Goal: Task Accomplishment & Management: Manage account settings

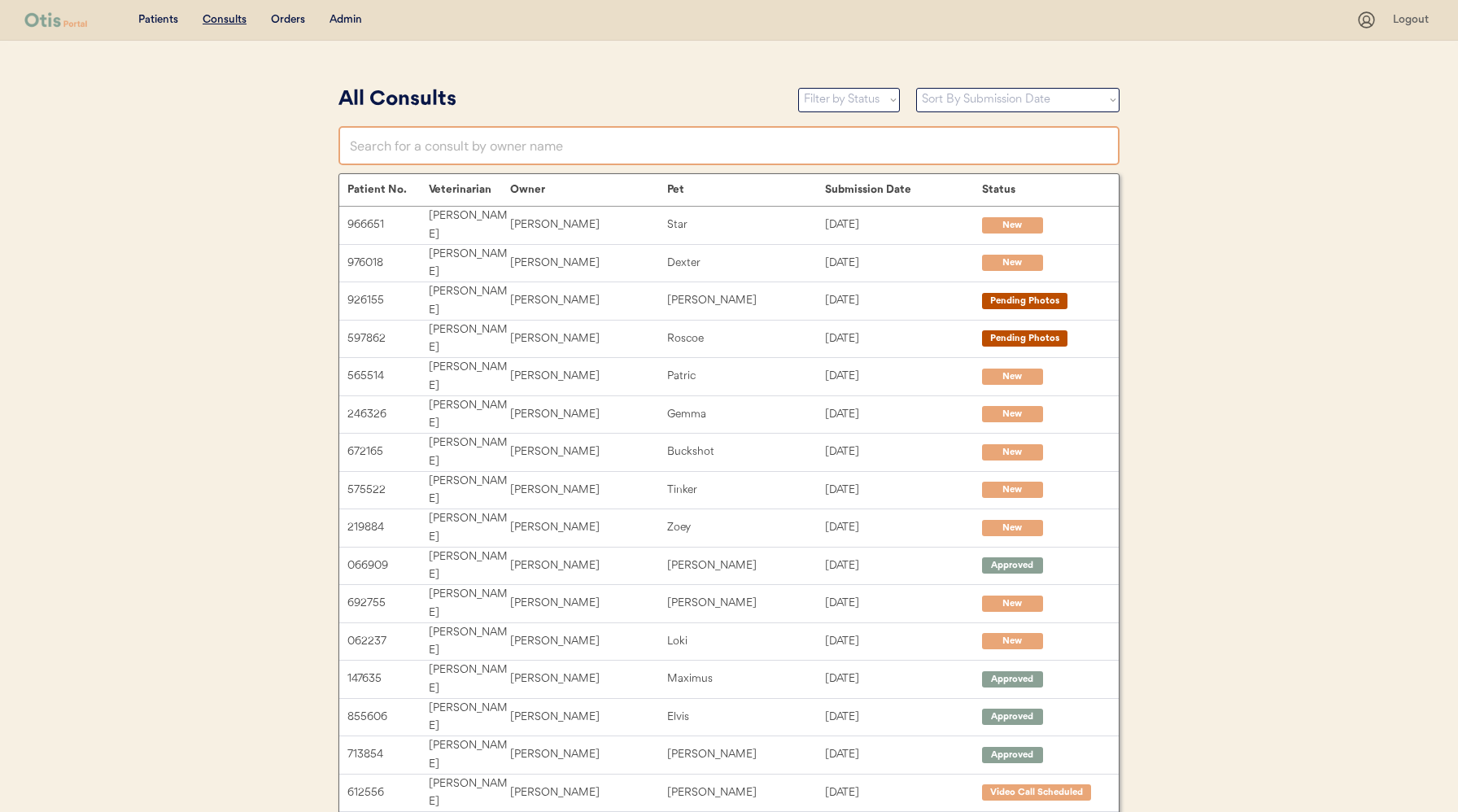
click at [442, 149] on input "text" at bounding box center [729, 145] width 781 height 39
type input "laura"
type input "laura Fox"
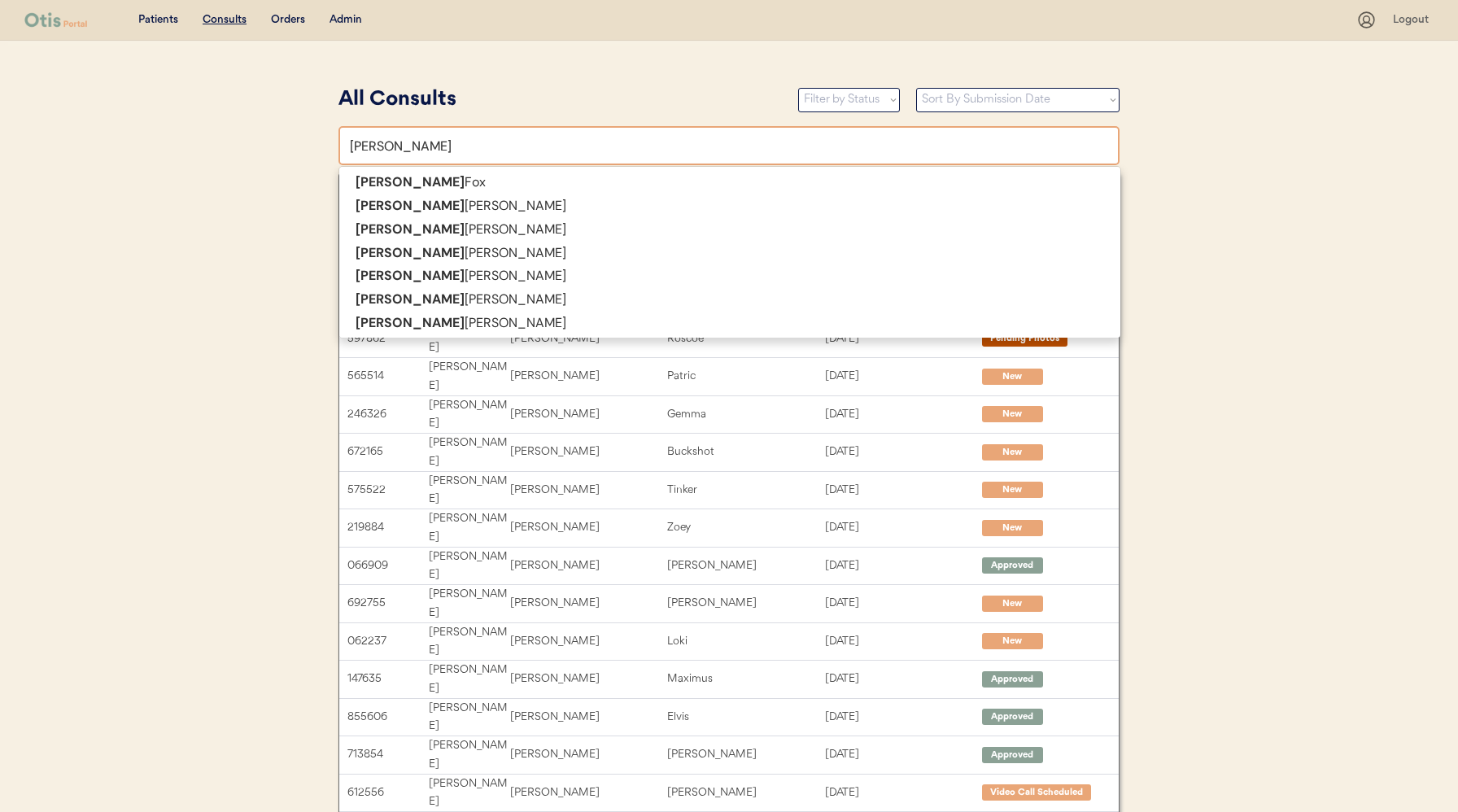
type input "laura"
click at [345, 22] on div "Admin" at bounding box center [346, 20] width 32 height 17
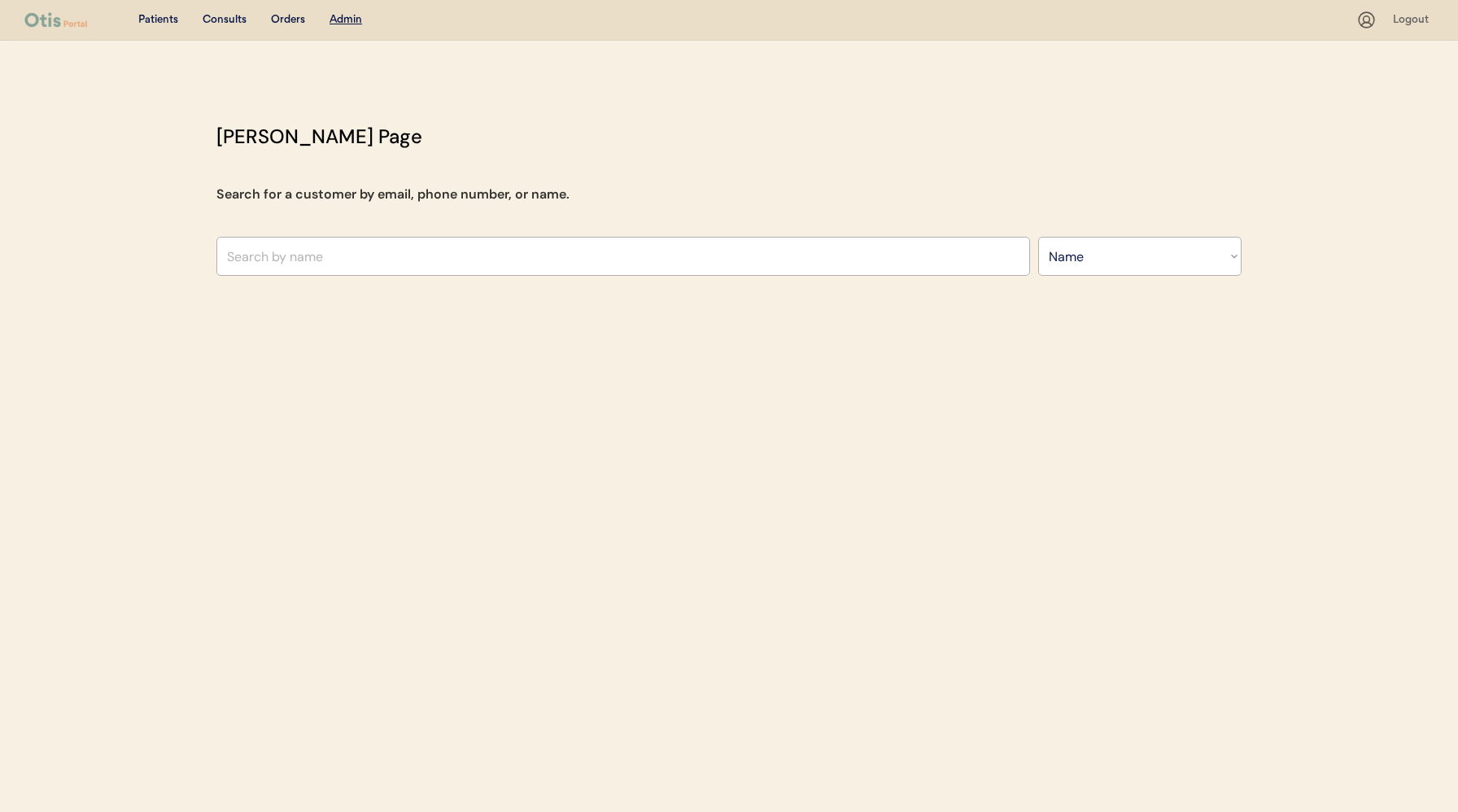
select select ""Name""
click at [413, 247] on input "text" at bounding box center [622, 256] width 814 height 39
type input "laura c"
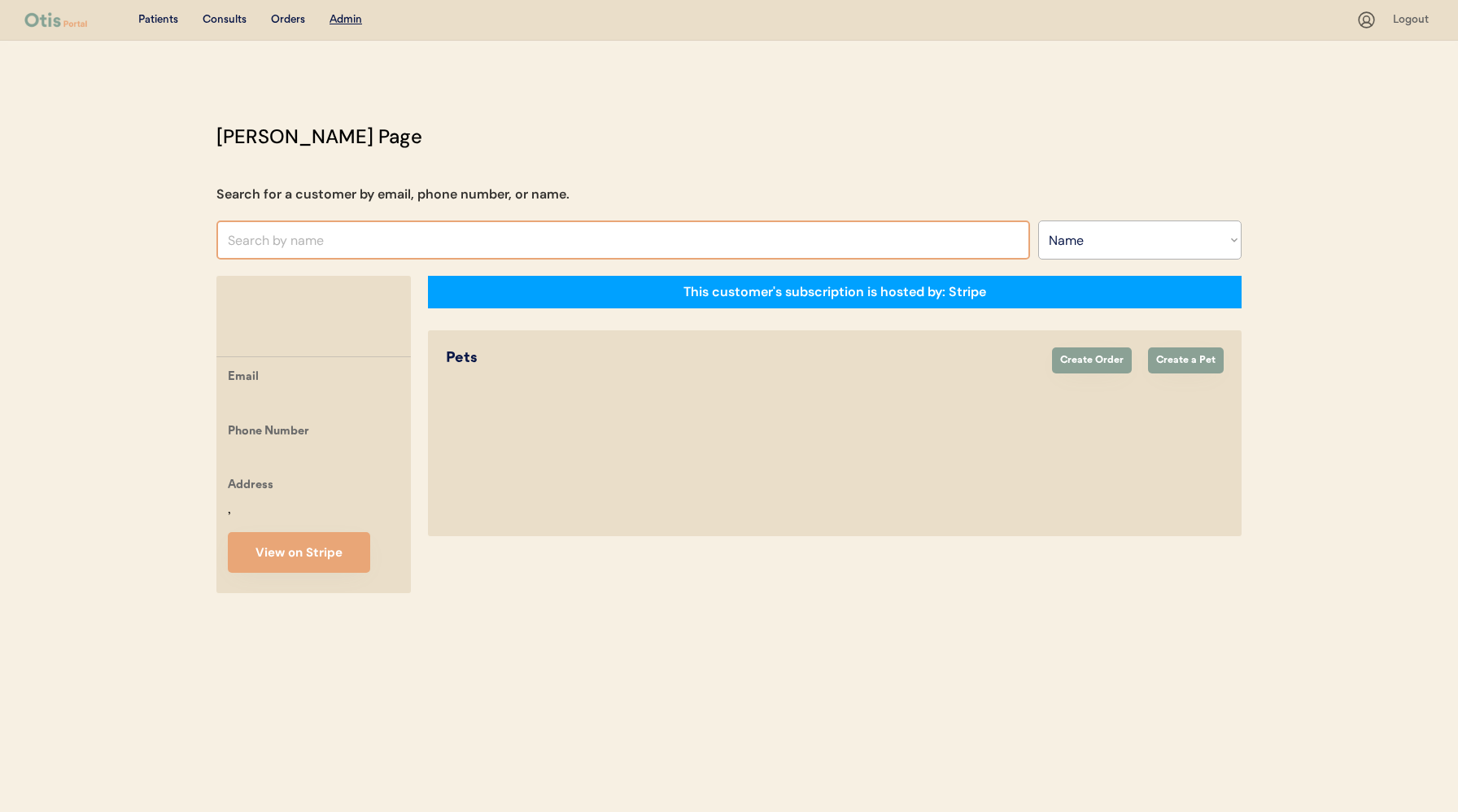
drag, startPoint x: 452, startPoint y: 242, endPoint x: 425, endPoint y: 241, distance: 27.0
click at [425, 241] on input "text" at bounding box center [622, 241] width 814 height 39
paste input "[EMAIL_ADDRESS][DOMAIN_NAME]"
type input "[EMAIL_ADDRESS][DOMAIN_NAME]"
click at [977, 237] on input "text" at bounding box center [622, 241] width 814 height 39
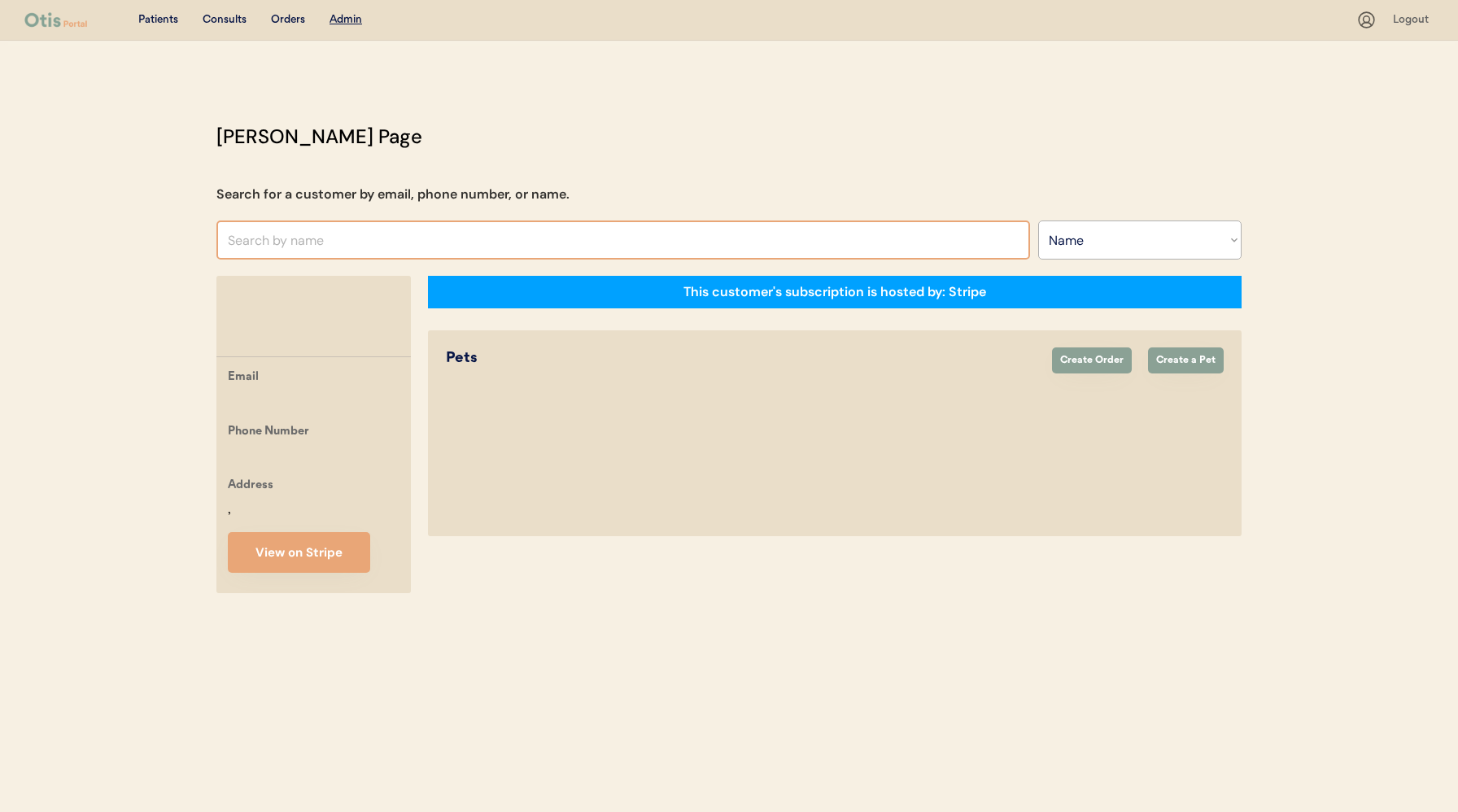
paste input "lcclegg@comcast.net"
type input "lcclegg@comcast.net"
click at [297, 21] on div "Orders" at bounding box center [288, 20] width 34 height 17
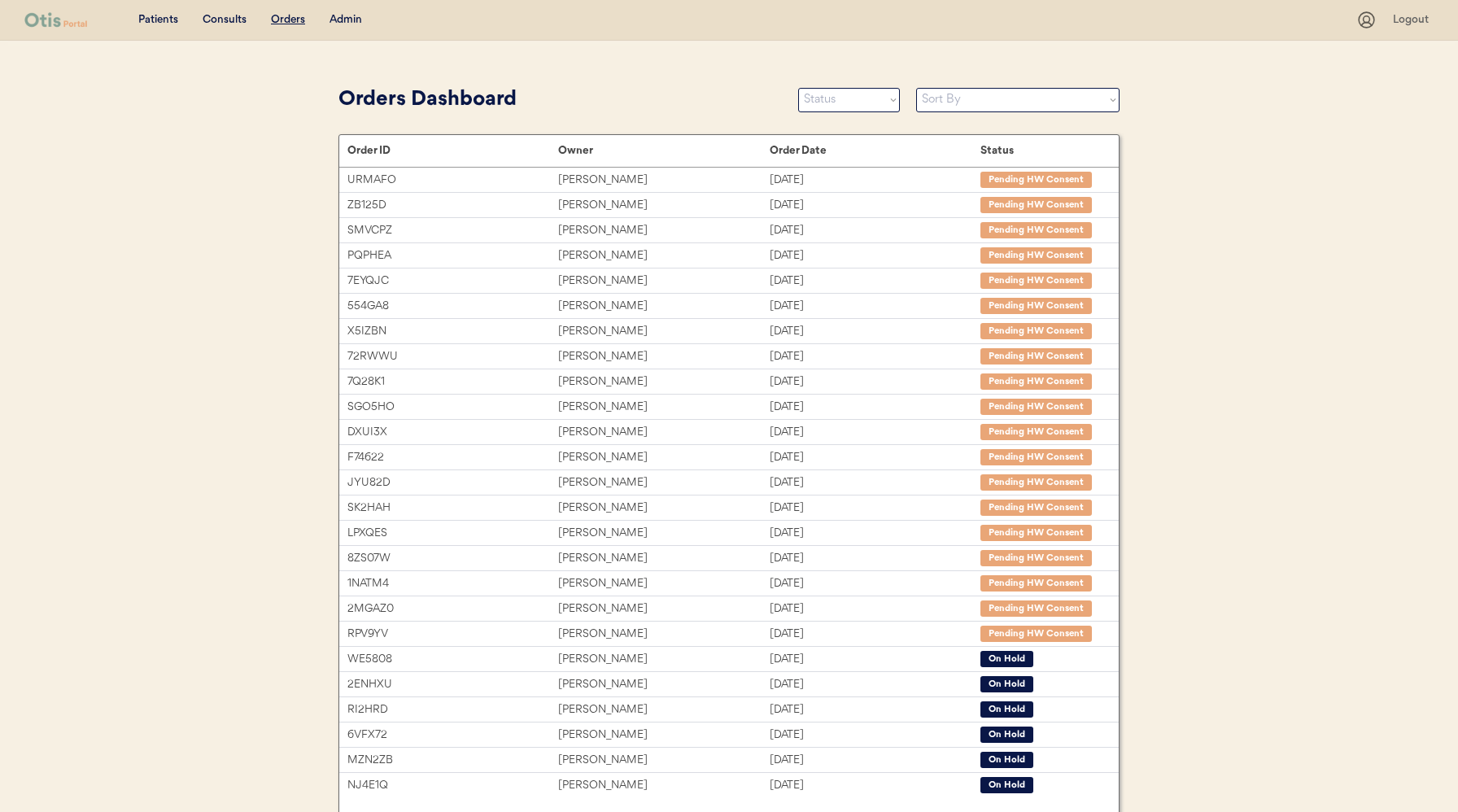
click at [345, 23] on div "Admin" at bounding box center [346, 20] width 32 height 17
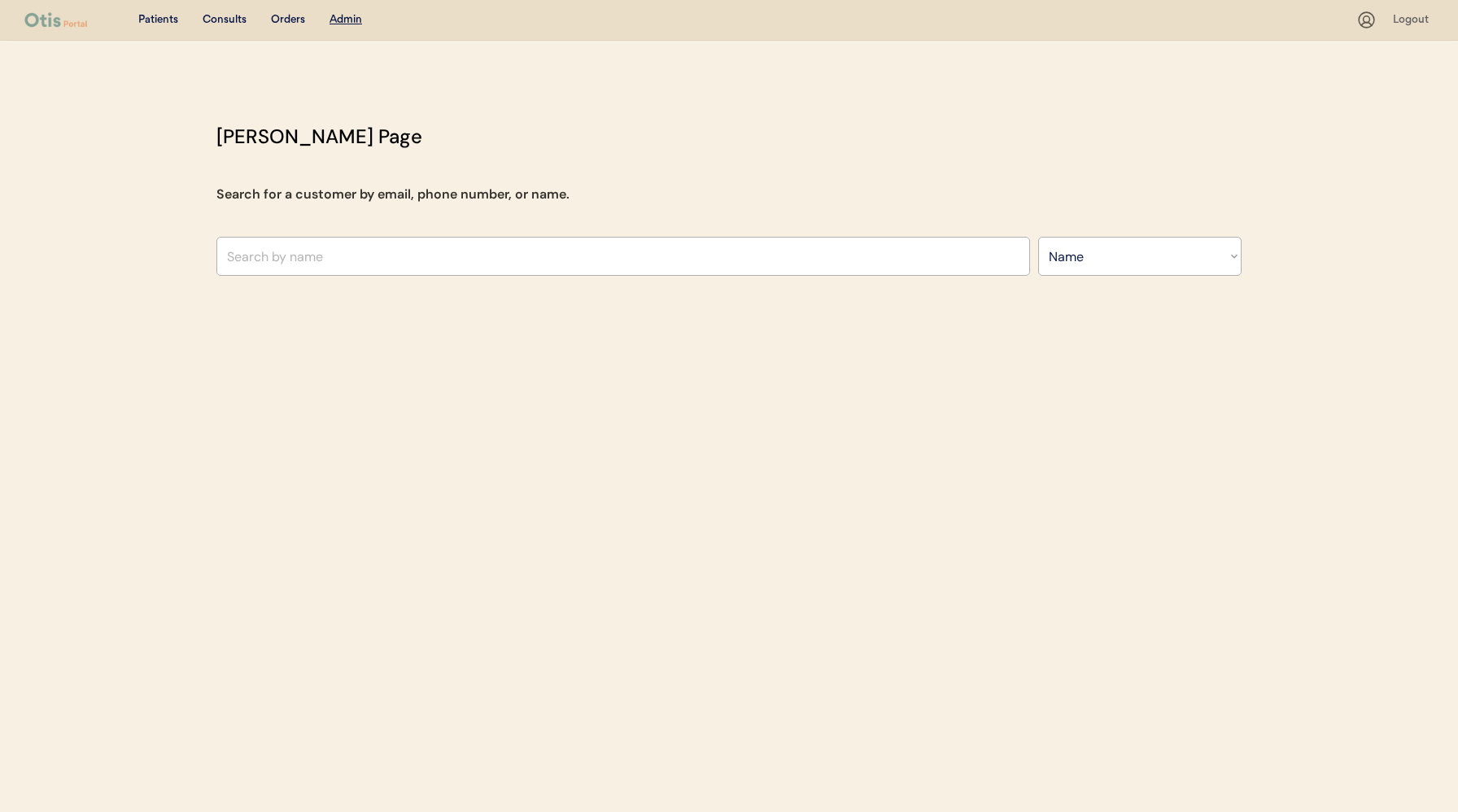
select select ""Name""
click at [354, 267] on input "text" at bounding box center [622, 256] width 814 height 39
paste input "[EMAIL_ADDRESS][DOMAIN_NAME]"
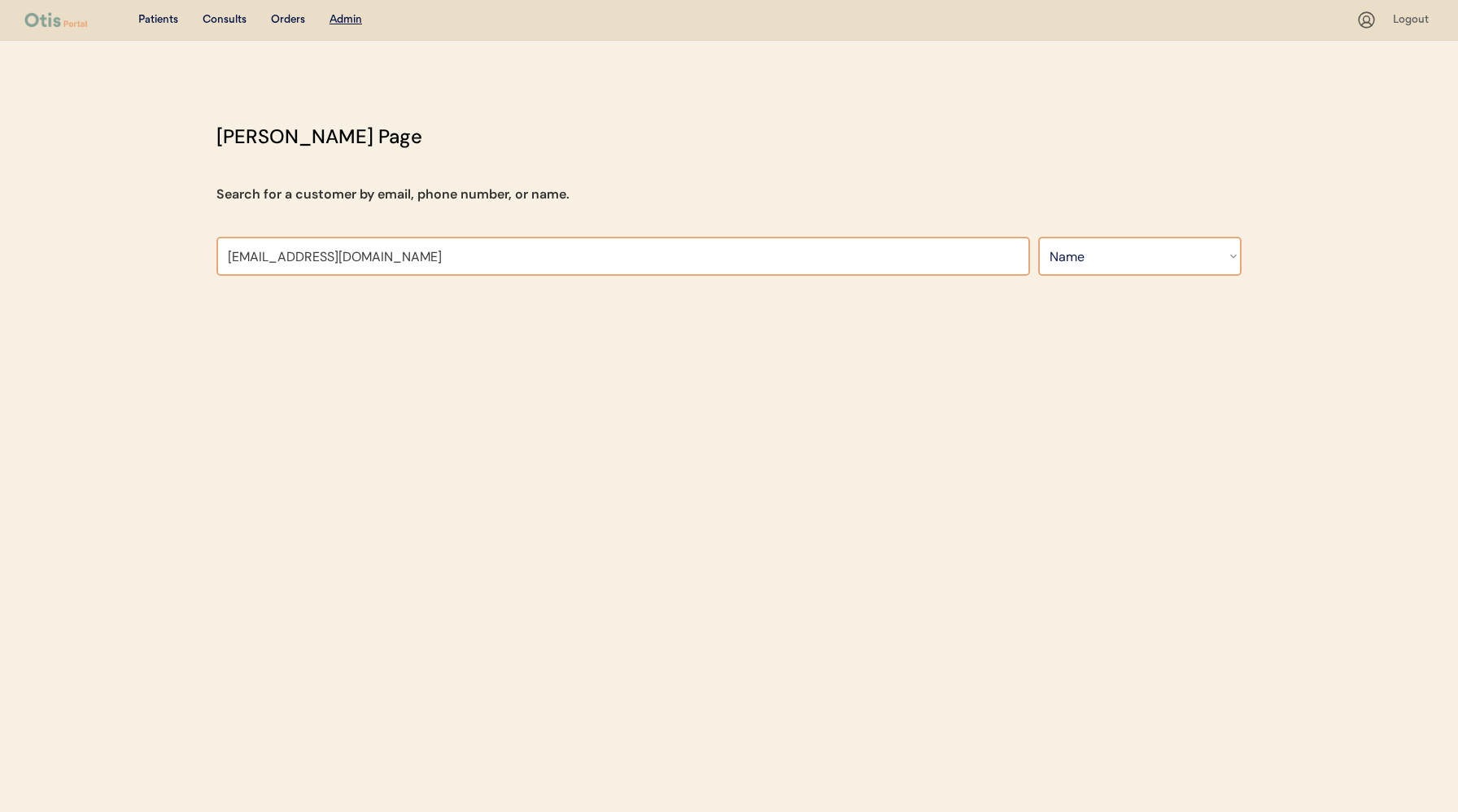
type input "[EMAIL_ADDRESS][DOMAIN_NAME]"
click at [1112, 268] on select "Search By Name Email Phone Number" at bounding box center [1139, 256] width 203 height 39
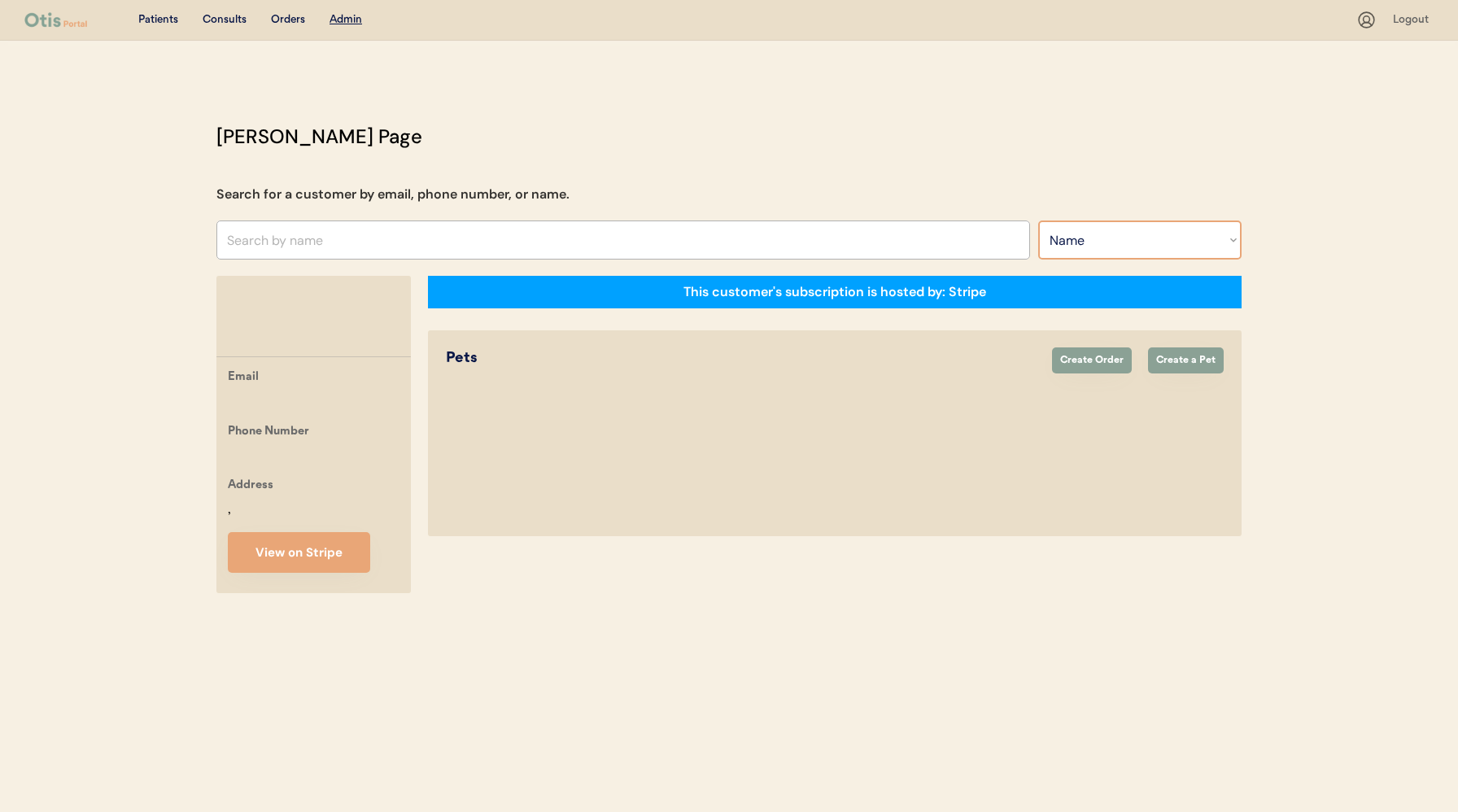
select select ""Email""
click at [1038, 221] on select "Search By Name Email Phone Number" at bounding box center [1139, 241] width 203 height 39
click at [914, 238] on input "input" at bounding box center [622, 241] width 814 height 39
paste input "lcclegg@comcast.net"
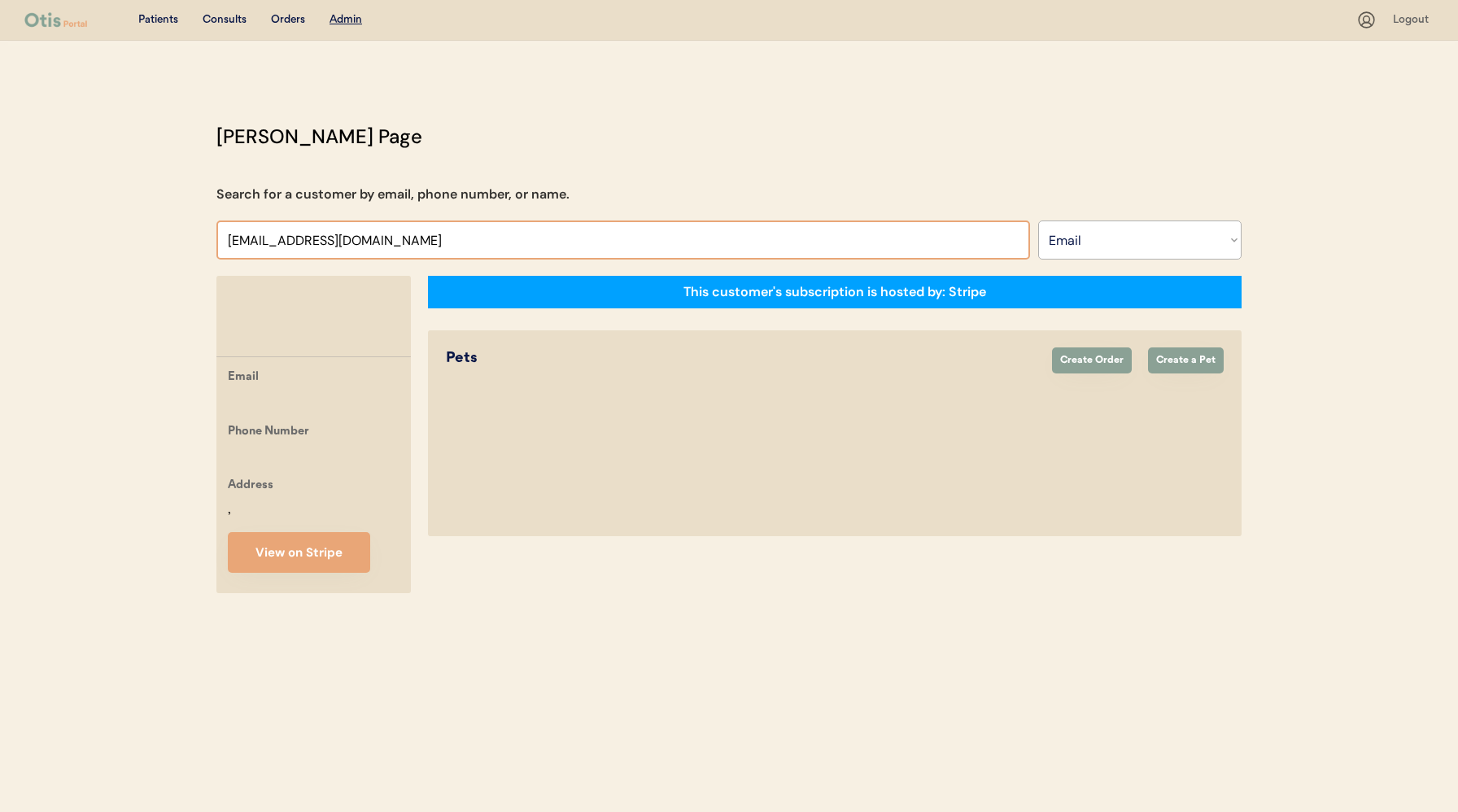
type input "lcclegg@comcast.net"
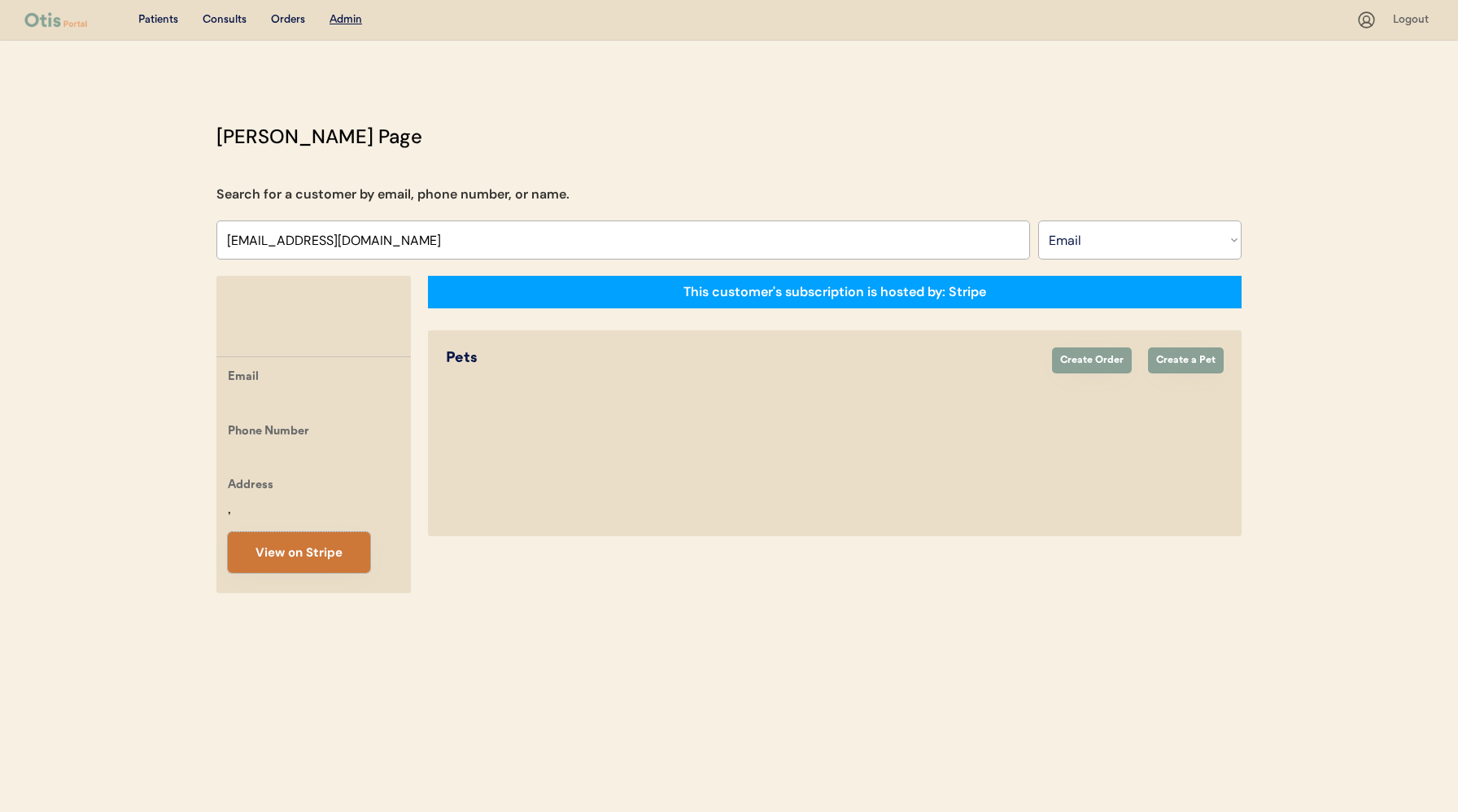
click at [357, 572] on button "View on Stripe" at bounding box center [298, 552] width 142 height 40
click at [273, 566] on button "View on Stripe" at bounding box center [298, 552] width 142 height 40
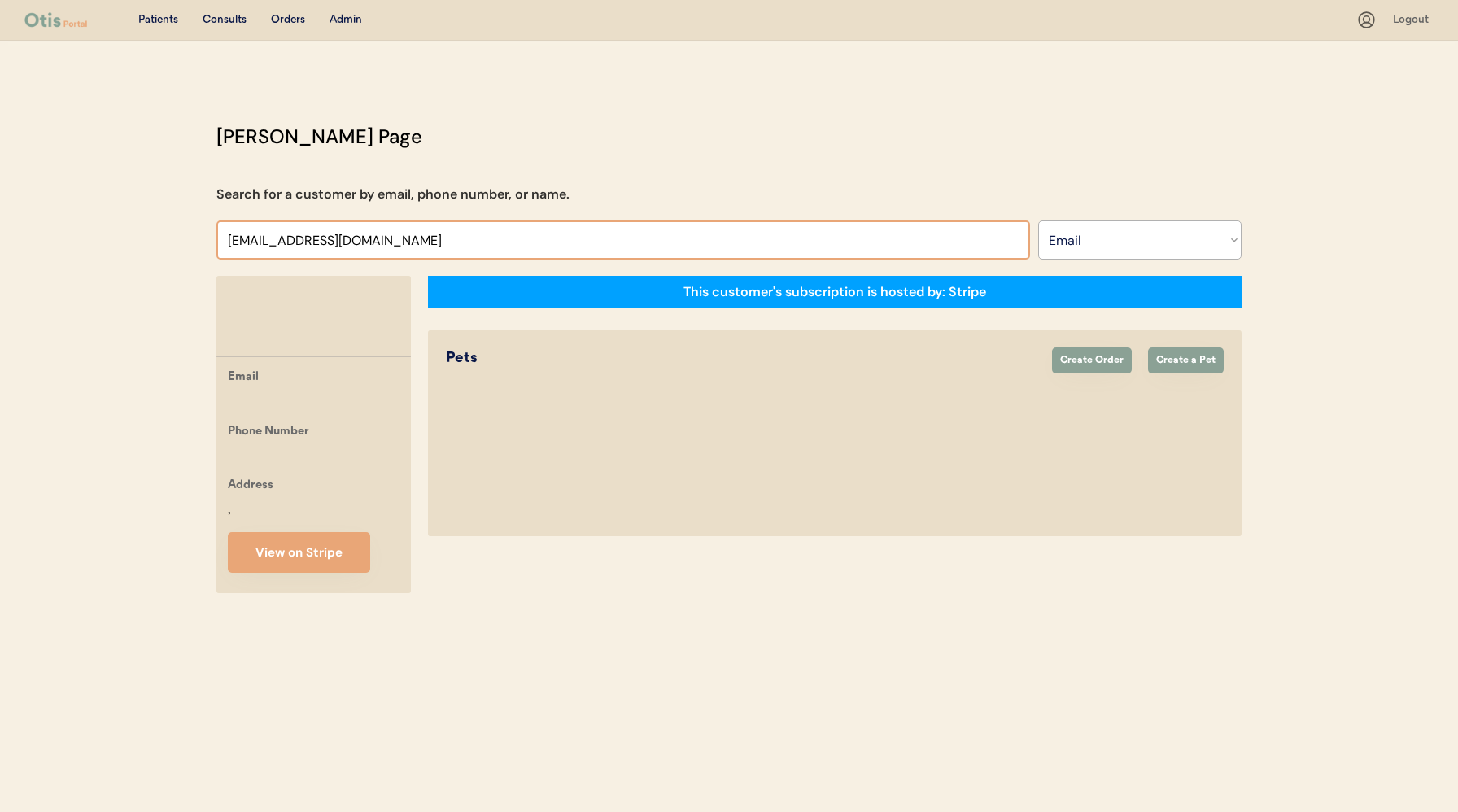
drag, startPoint x: 363, startPoint y: 243, endPoint x: 183, endPoint y: 243, distance: 180.0
click at [183, 243] on div "Patients Consults Orders Admin Logout Otis Admin Page Search for a customer by …" at bounding box center [729, 406] width 1458 height 812
click at [420, 238] on input "input" at bounding box center [622, 241] width 814 height 39
type input "clegg"
click at [1069, 228] on select "Search By Name Email Phone Number" at bounding box center [1139, 241] width 203 height 39
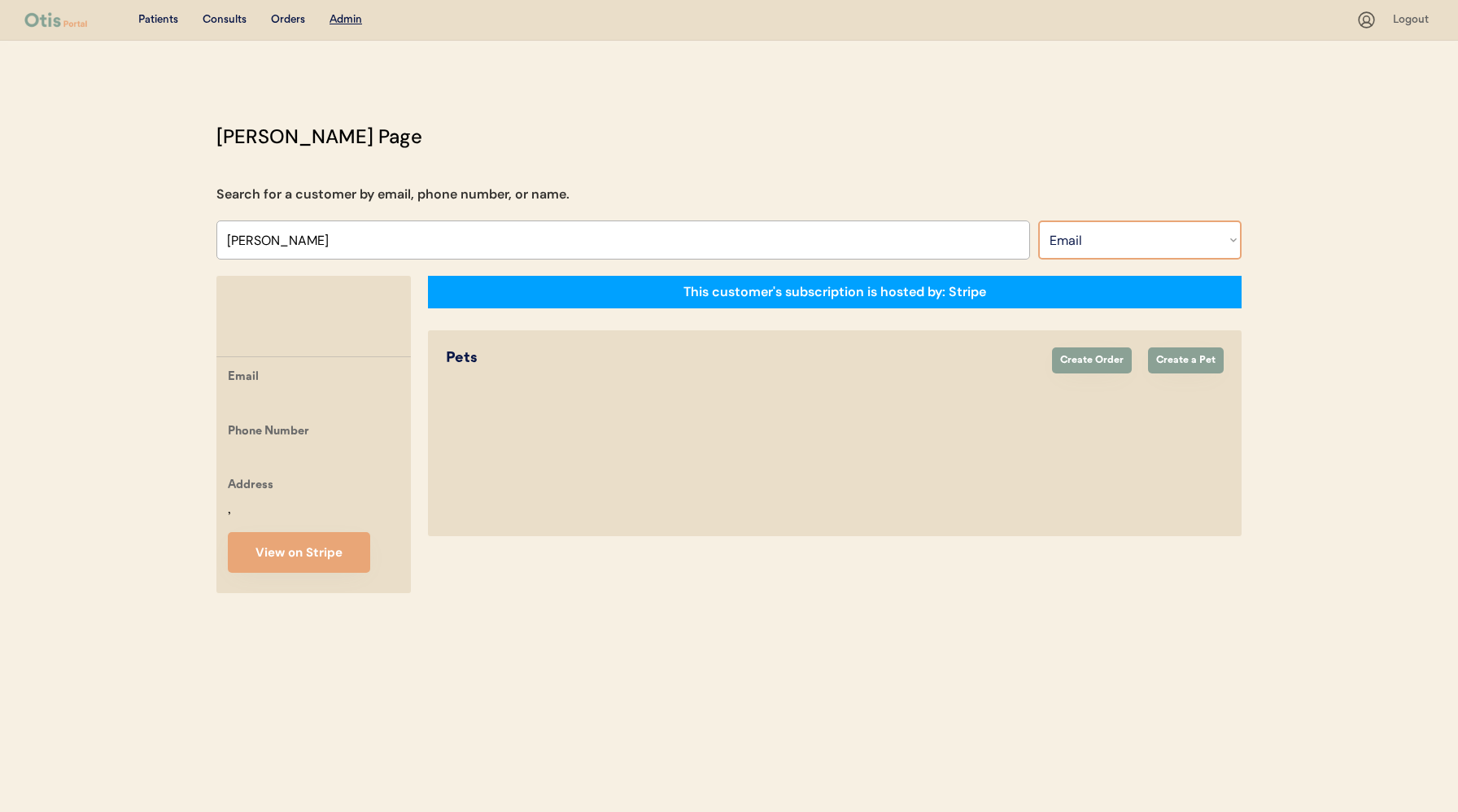
select select ""Name""
click at [1038, 221] on select "Search By Name Email Phone Number" at bounding box center [1139, 241] width 203 height 39
click at [281, 23] on div "Orders" at bounding box center [288, 20] width 34 height 17
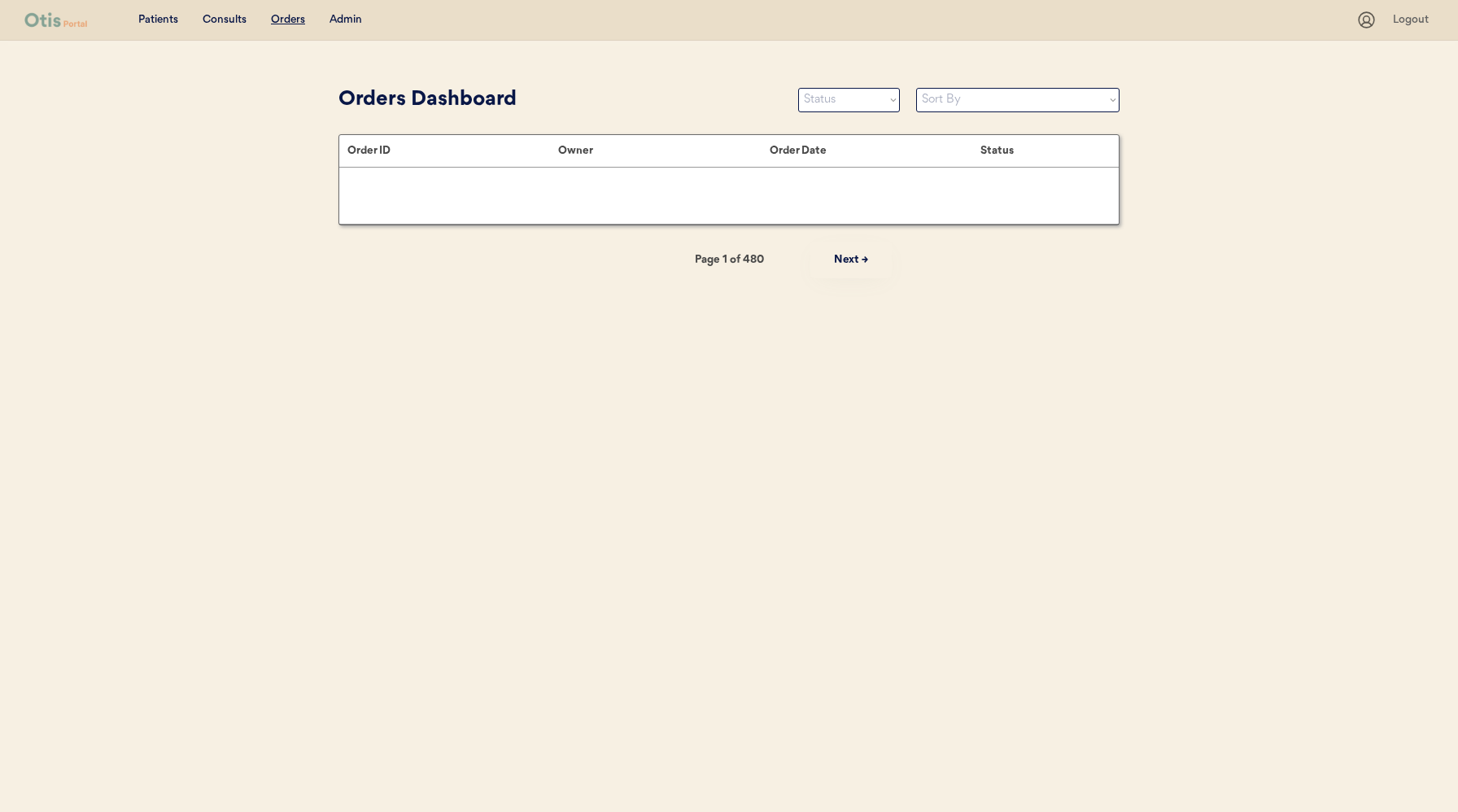
click at [344, 22] on div "Admin" at bounding box center [346, 20] width 32 height 17
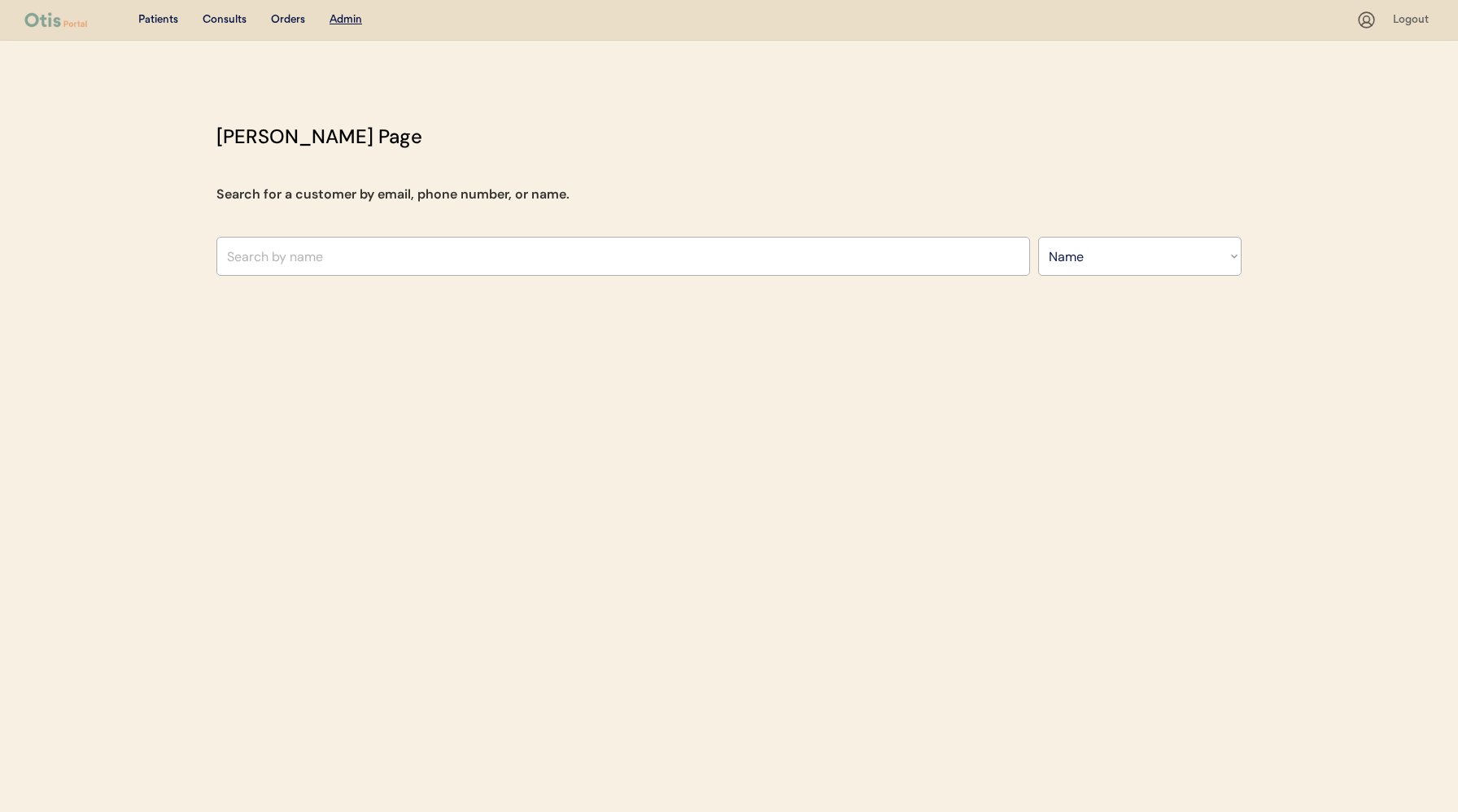
select select ""Name""
click at [415, 254] on input "text" at bounding box center [622, 256] width 814 height 39
type input "laura"
type input "laura Fox"
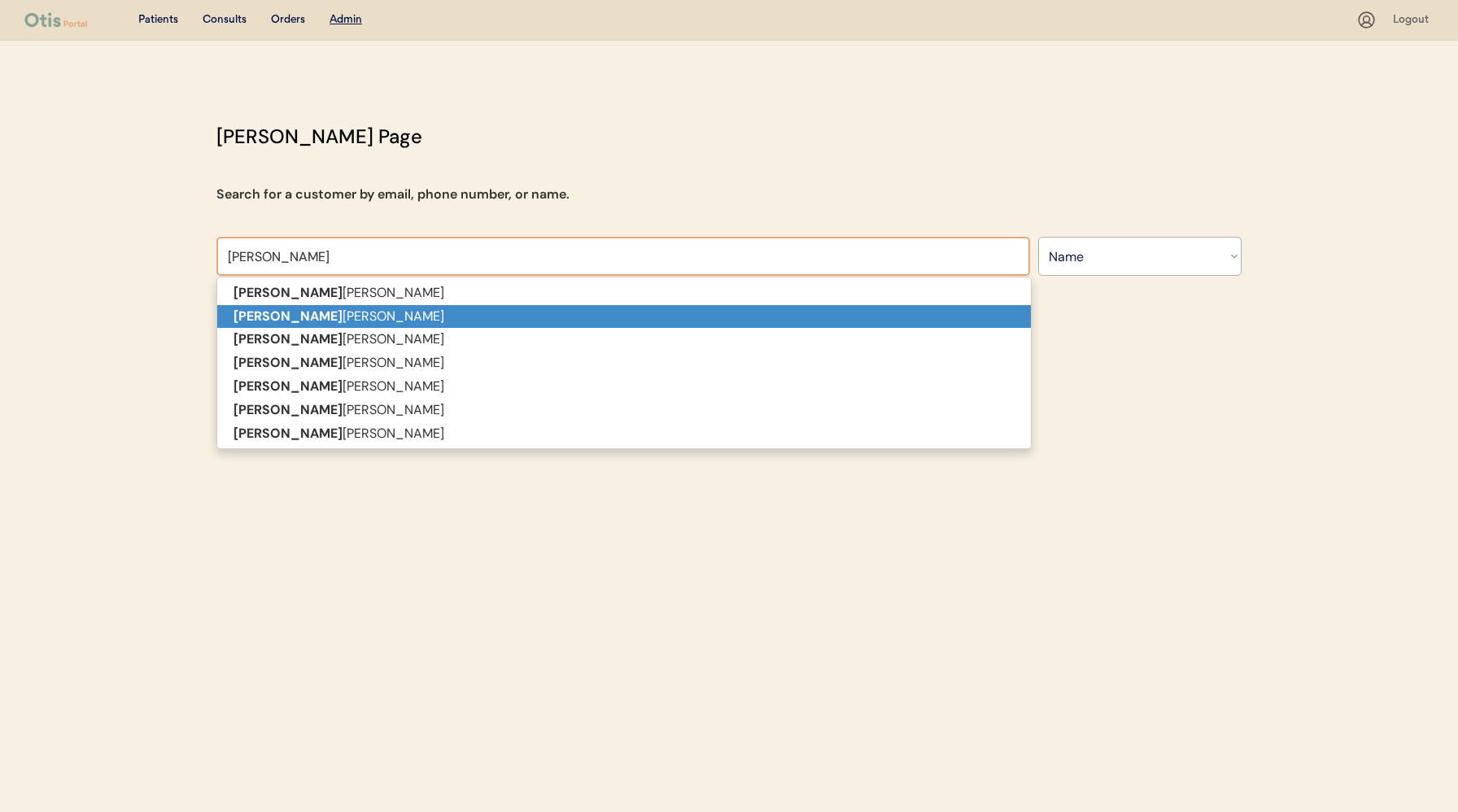
scroll to position [51, 0]
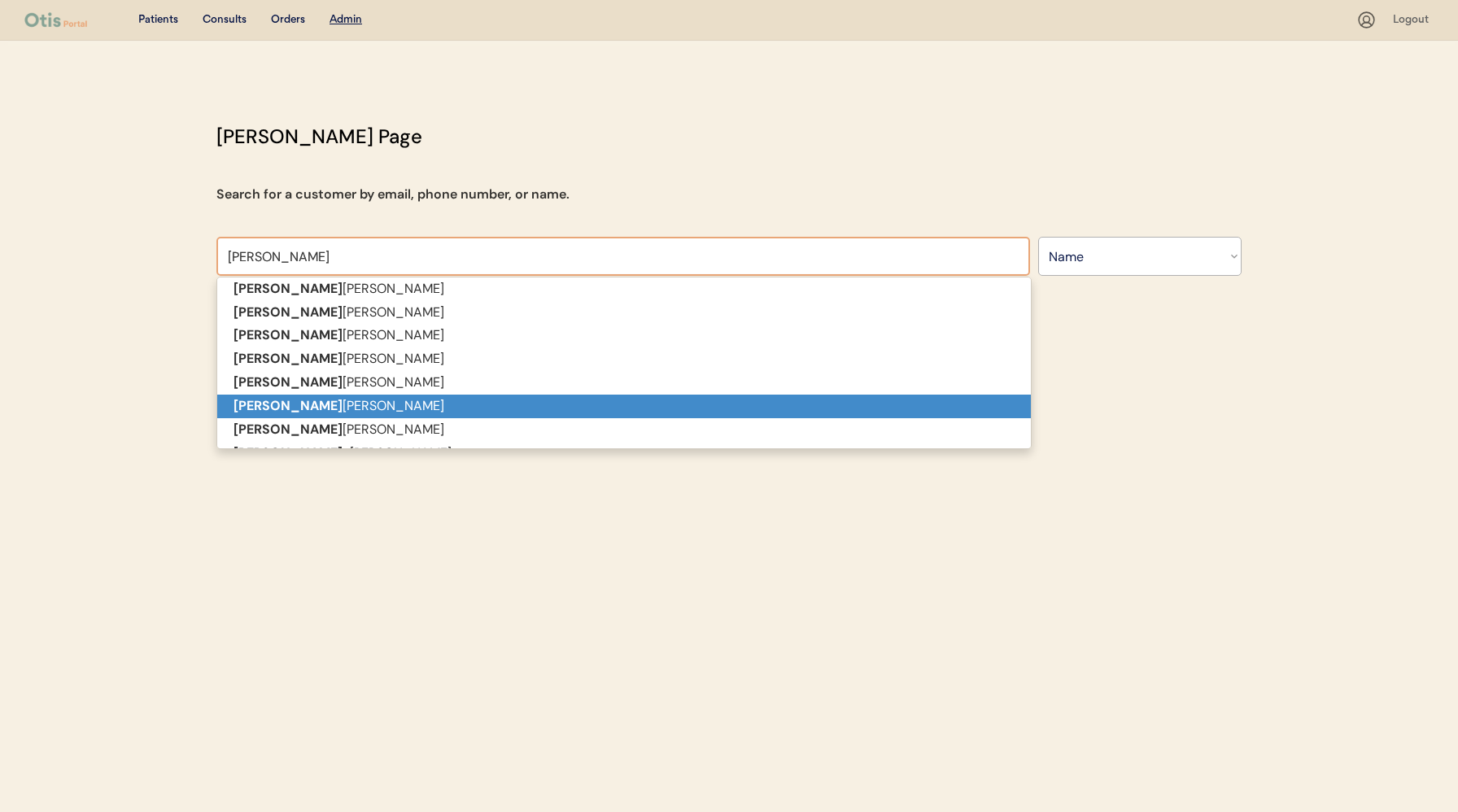
click at [375, 406] on p "Laura Clegg" at bounding box center [623, 406] width 814 height 24
type input "[PERSON_NAME]"
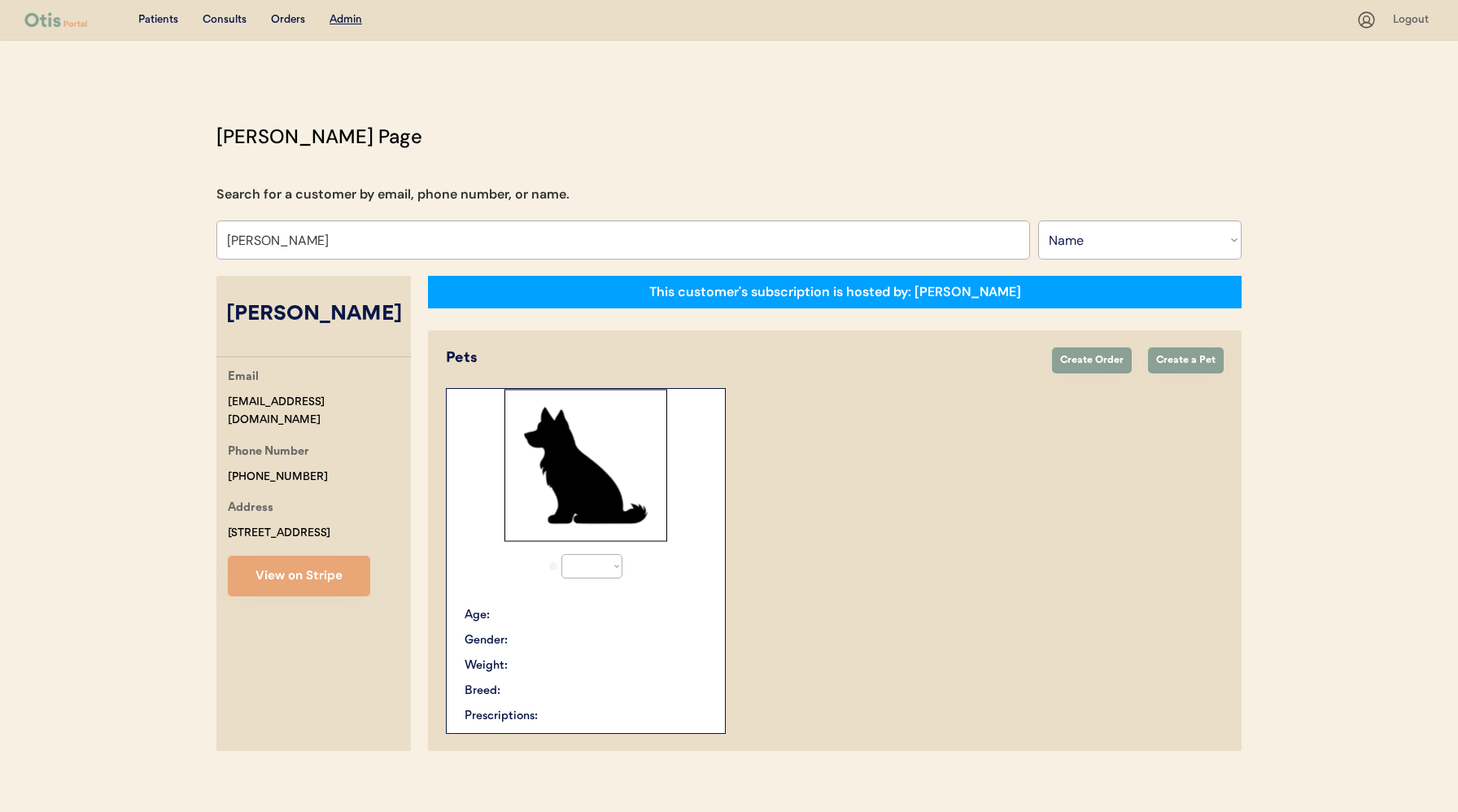
select select "true"
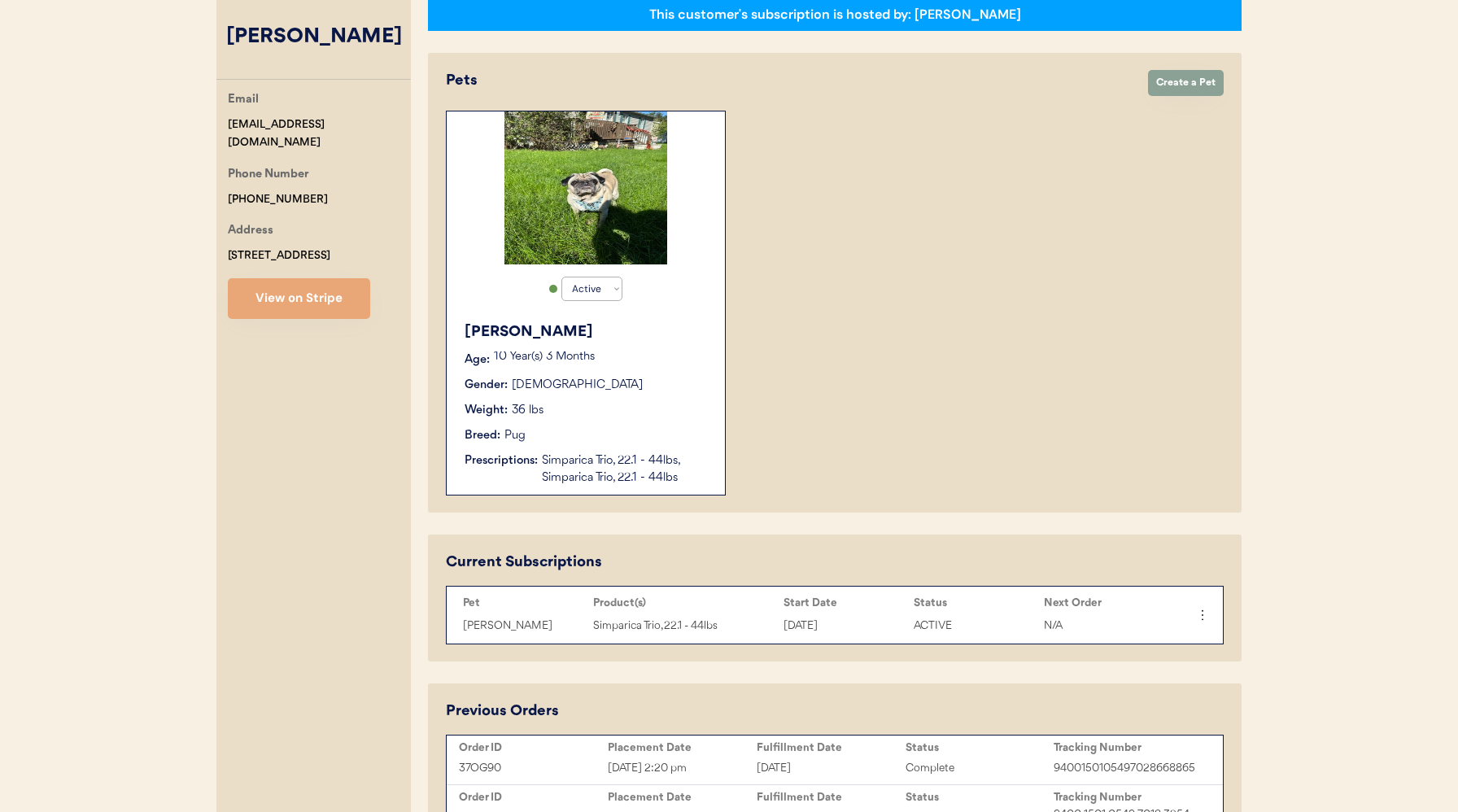
scroll to position [452, 0]
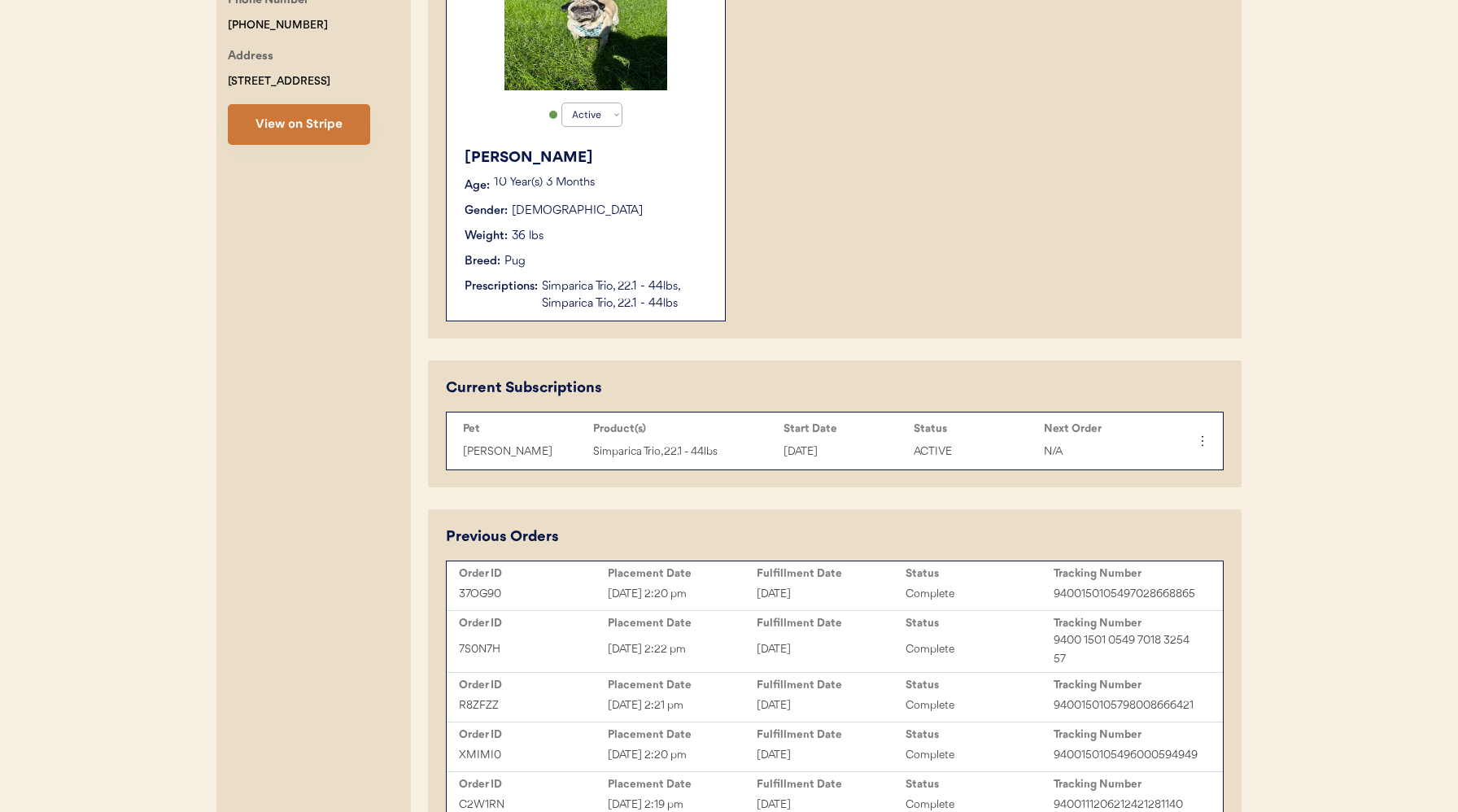
type input "[PERSON_NAME]"
click at [288, 124] on button "View on Stripe" at bounding box center [298, 124] width 142 height 40
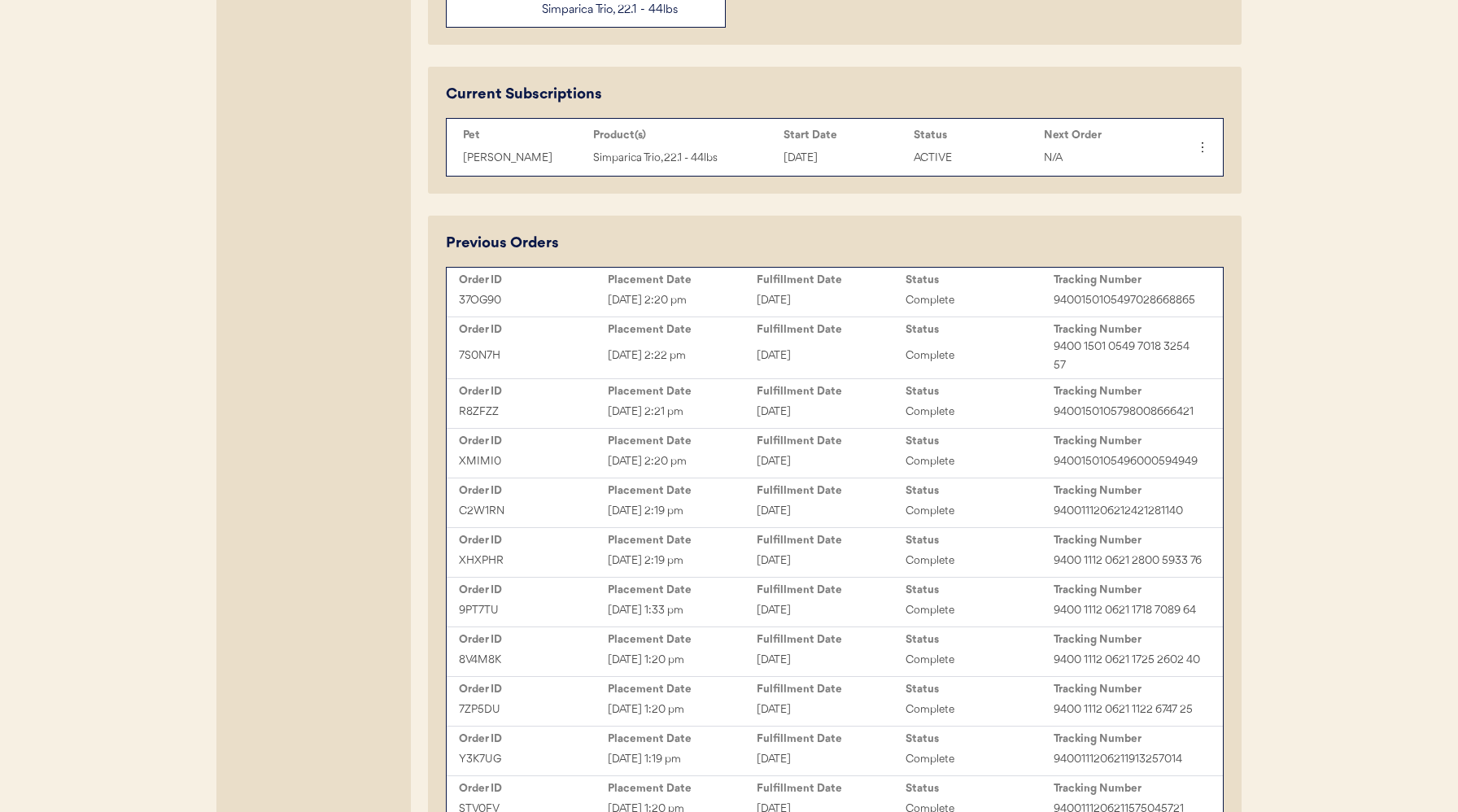
scroll to position [733, 0]
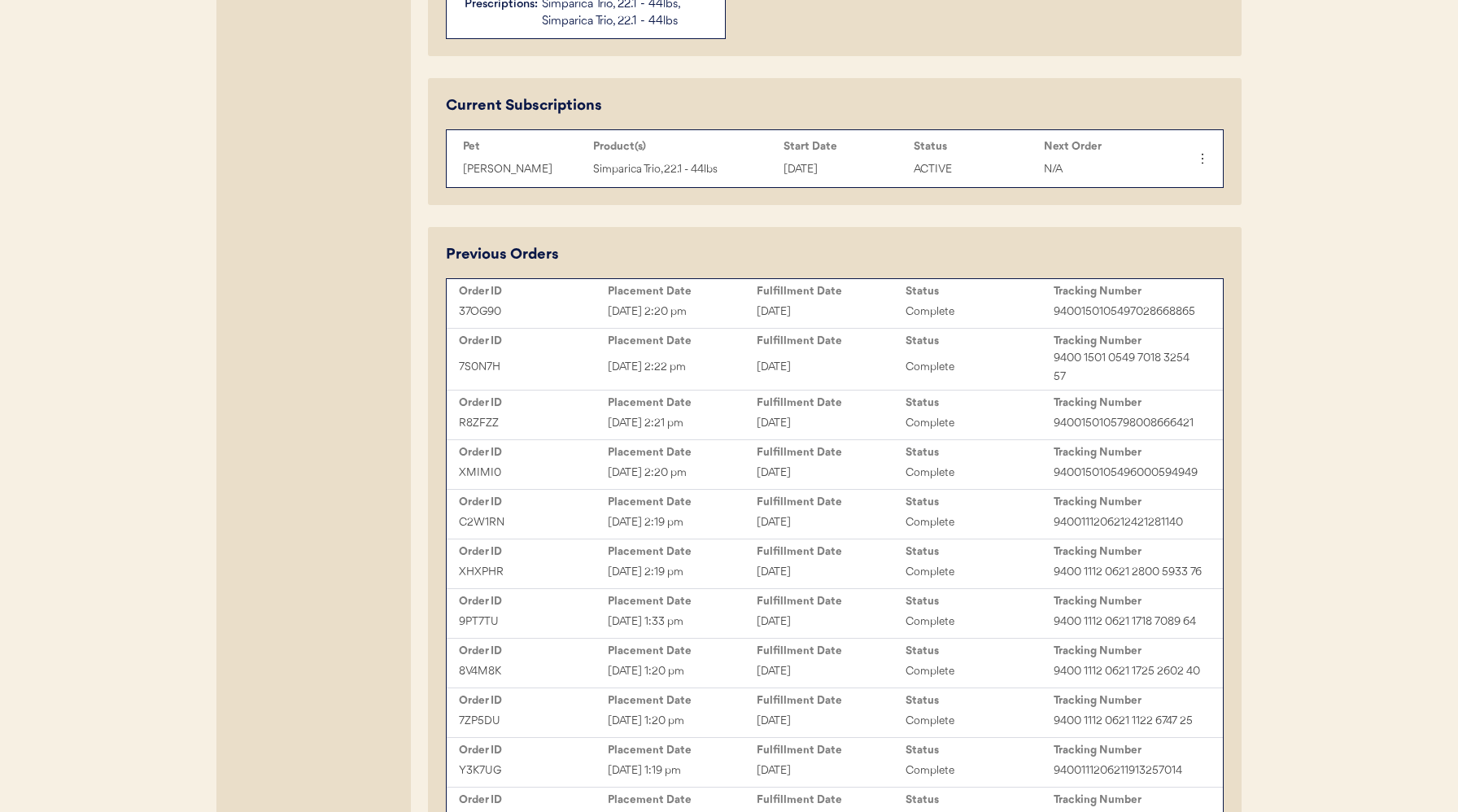
click at [697, 306] on div "[DATE] 2:20 pm" at bounding box center [682, 311] width 149 height 19
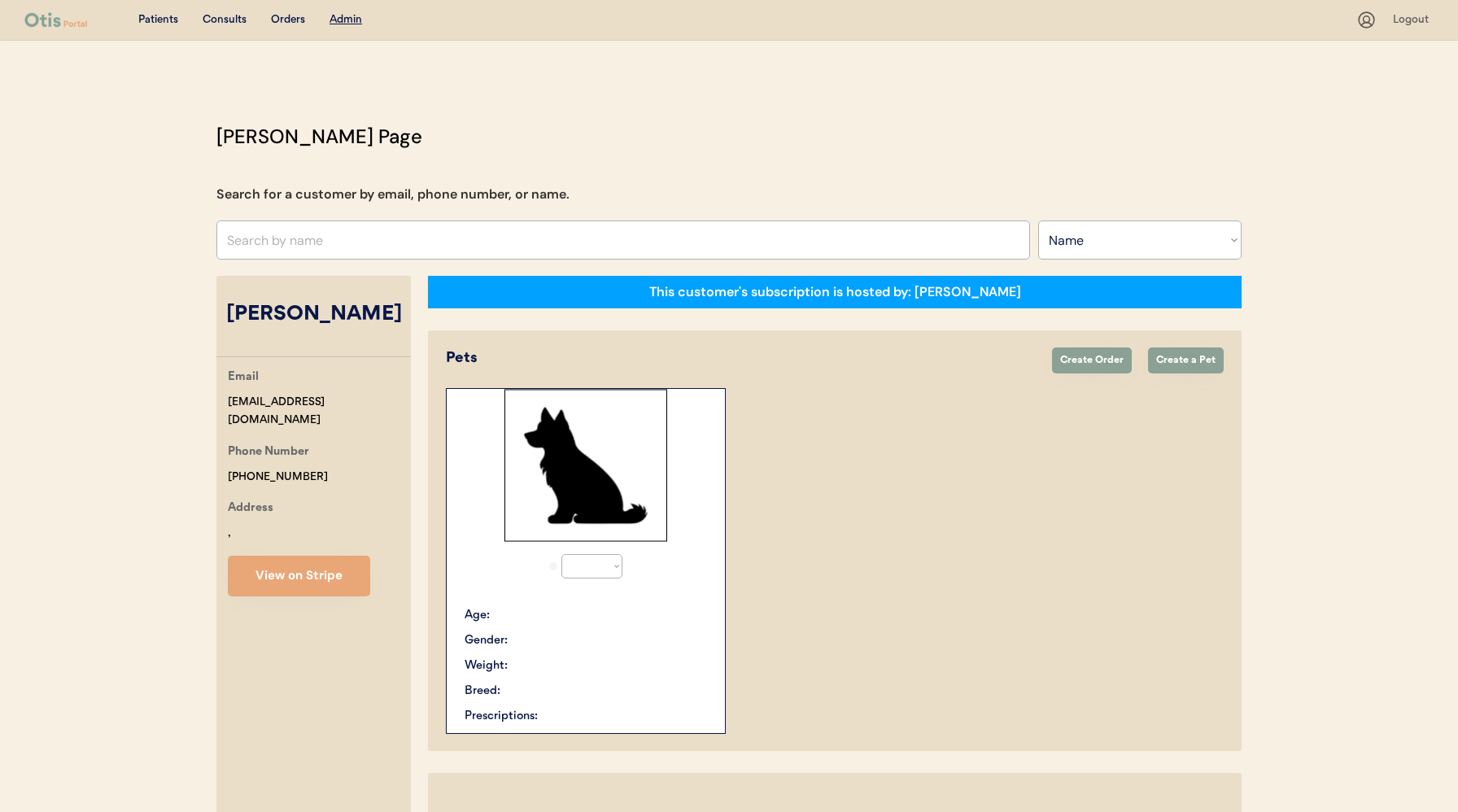
select select ""Name""
select select "true"
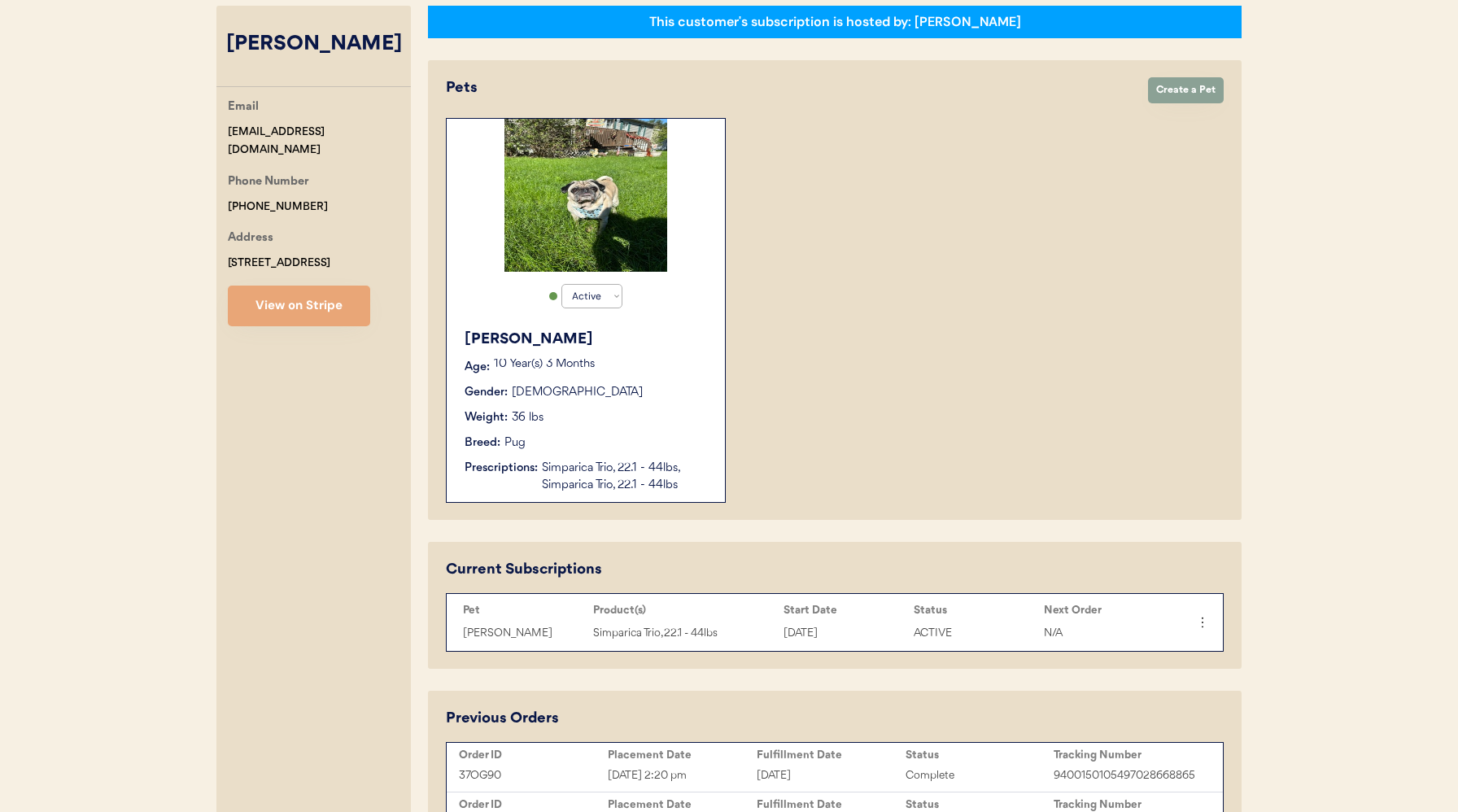
scroll to position [240, 0]
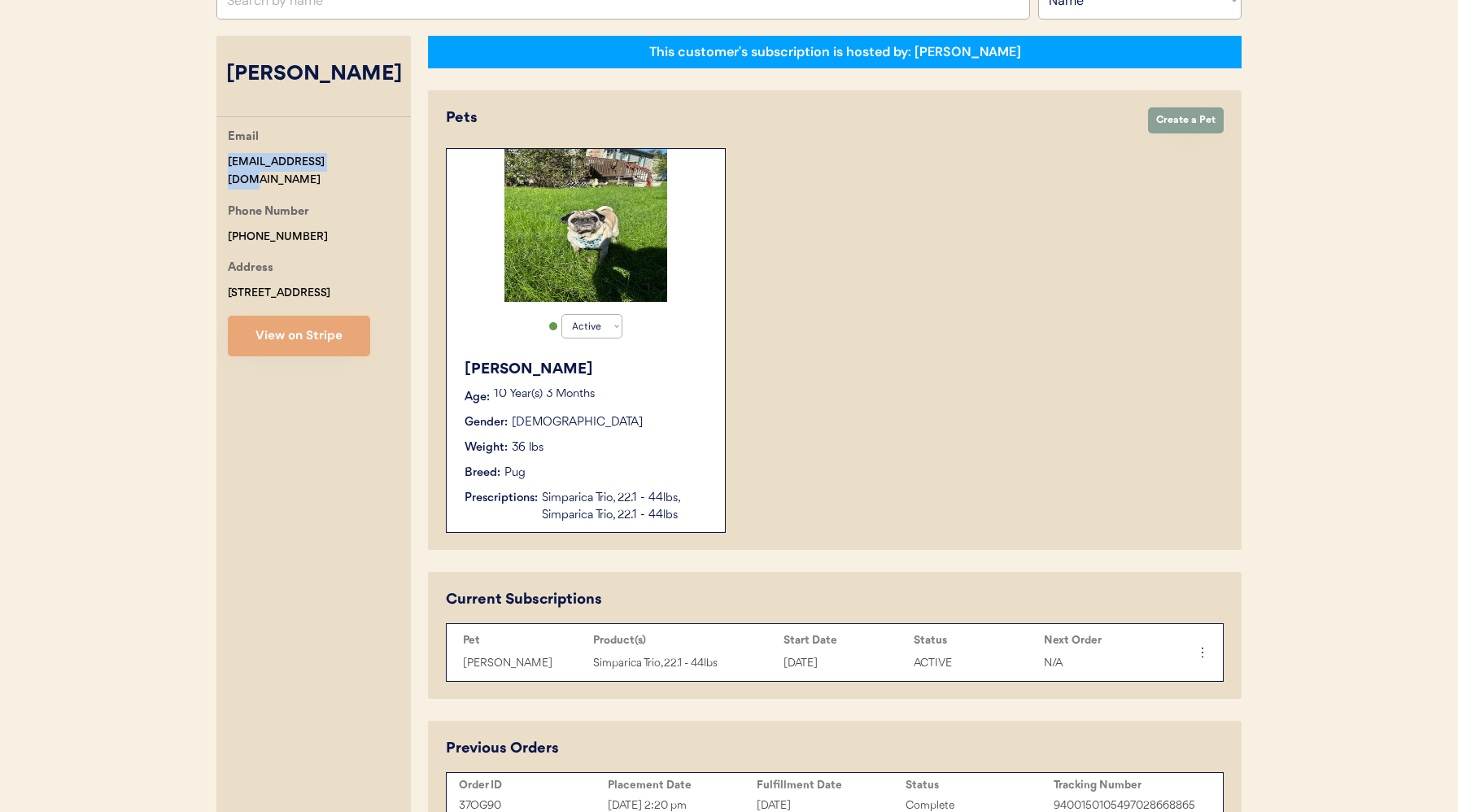
drag, startPoint x: 251, startPoint y: 163, endPoint x: 353, endPoint y: 163, distance: 102.0
click at [353, 163] on div "Email [EMAIL_ADDRESS][DOMAIN_NAME] Phone Number [PHONE_NUMBER] Address [STREET_…" at bounding box center [313, 242] width 194 height 229
copy div "[EMAIL_ADDRESS][DOMAIN_NAME]"
drag, startPoint x: 252, startPoint y: 83, endPoint x: 385, endPoint y: 77, distance: 133.1
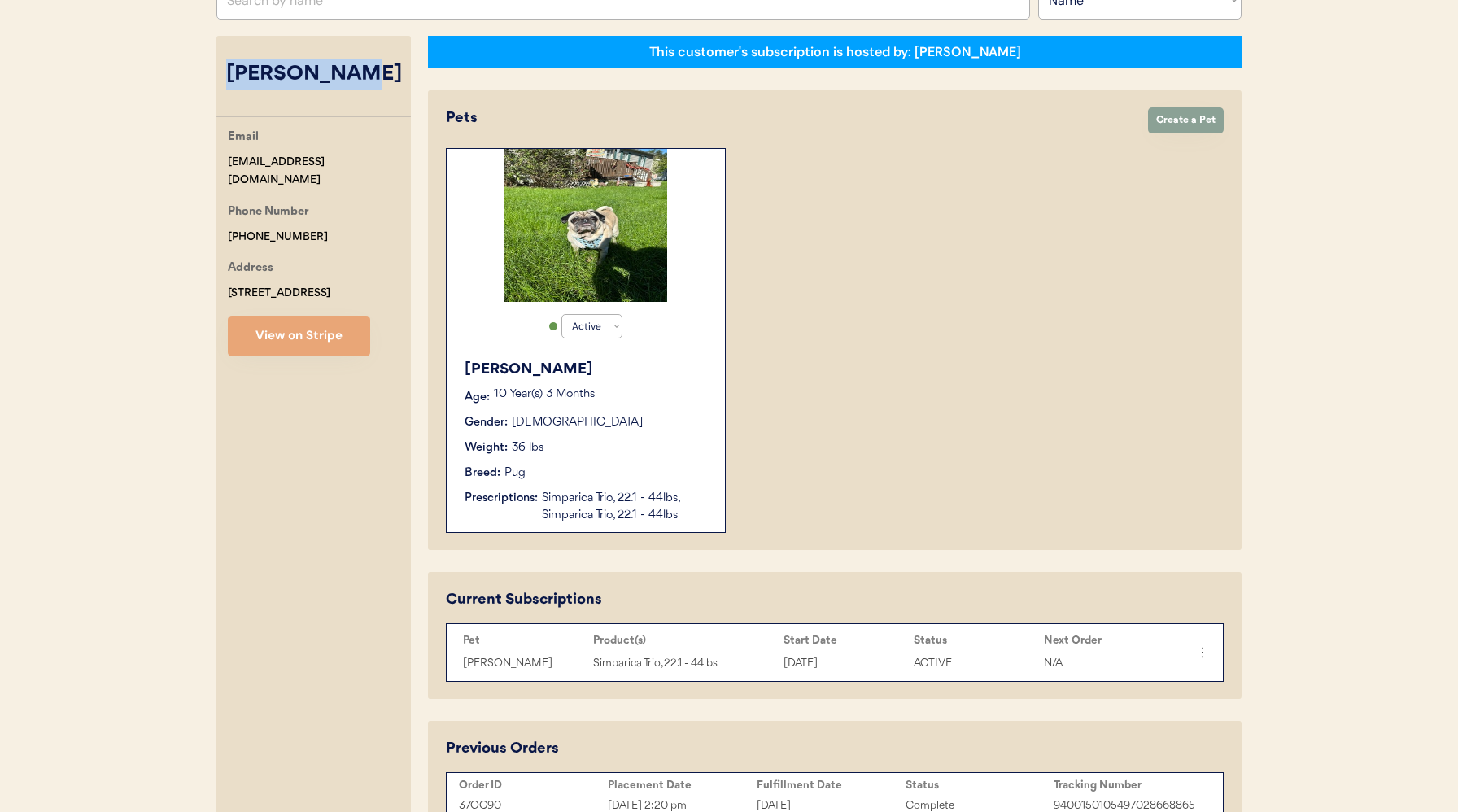
click at [382, 81] on div "[PERSON_NAME]" at bounding box center [313, 74] width 194 height 30
copy div "[PERSON_NAME]"
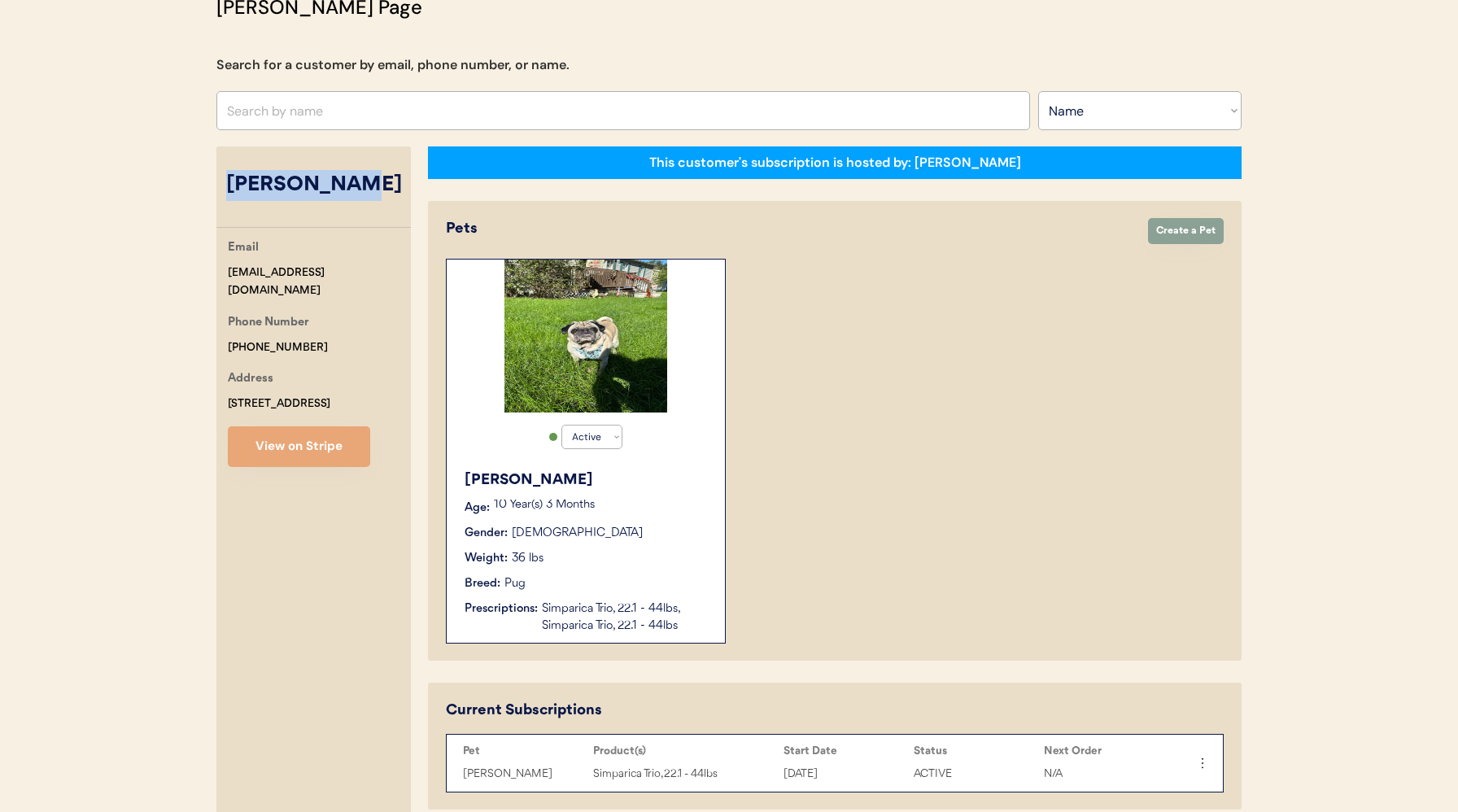
scroll to position [0, 0]
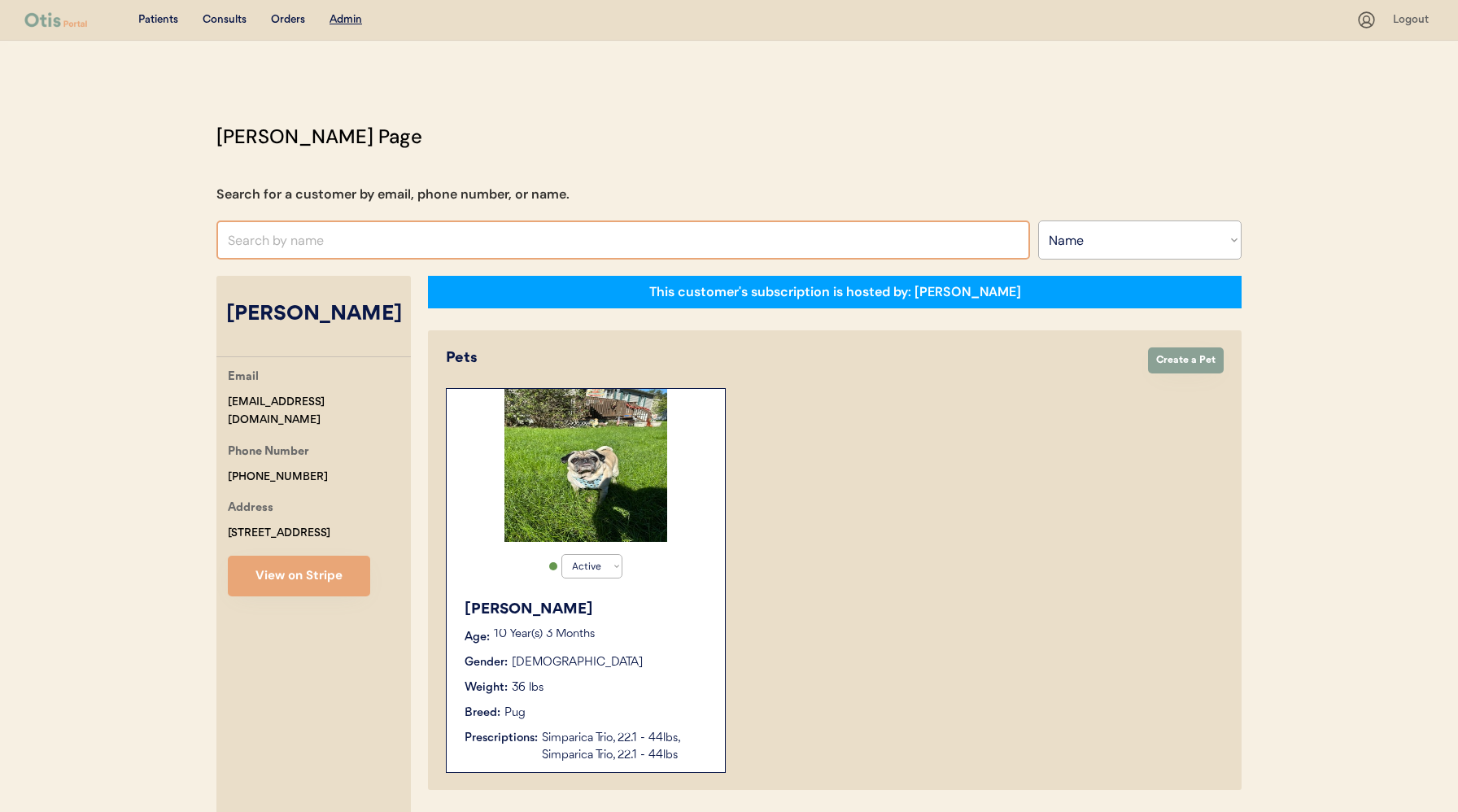
click at [363, 244] on input "text" at bounding box center [622, 241] width 814 height 39
paste input "[PERSON_NAME][EMAIL_ADDRESS][PERSON_NAME][DOMAIN_NAME]"
type input "[PERSON_NAME][EMAIL_ADDRESS][PERSON_NAME][DOMAIN_NAME]"
drag, startPoint x: 402, startPoint y: 243, endPoint x: 166, endPoint y: 243, distance: 236.0
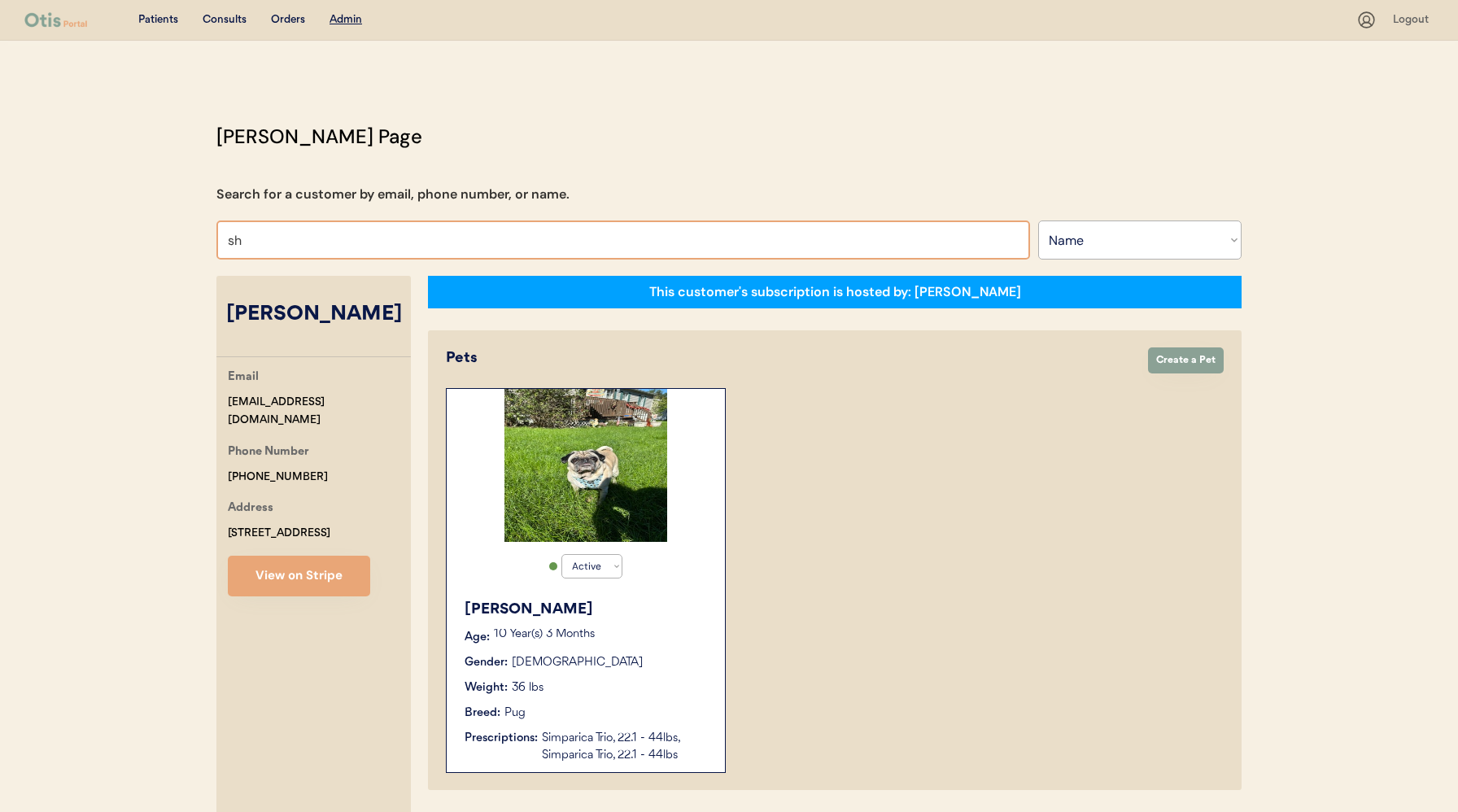
type input "sha"
type input "[PERSON_NAME]"
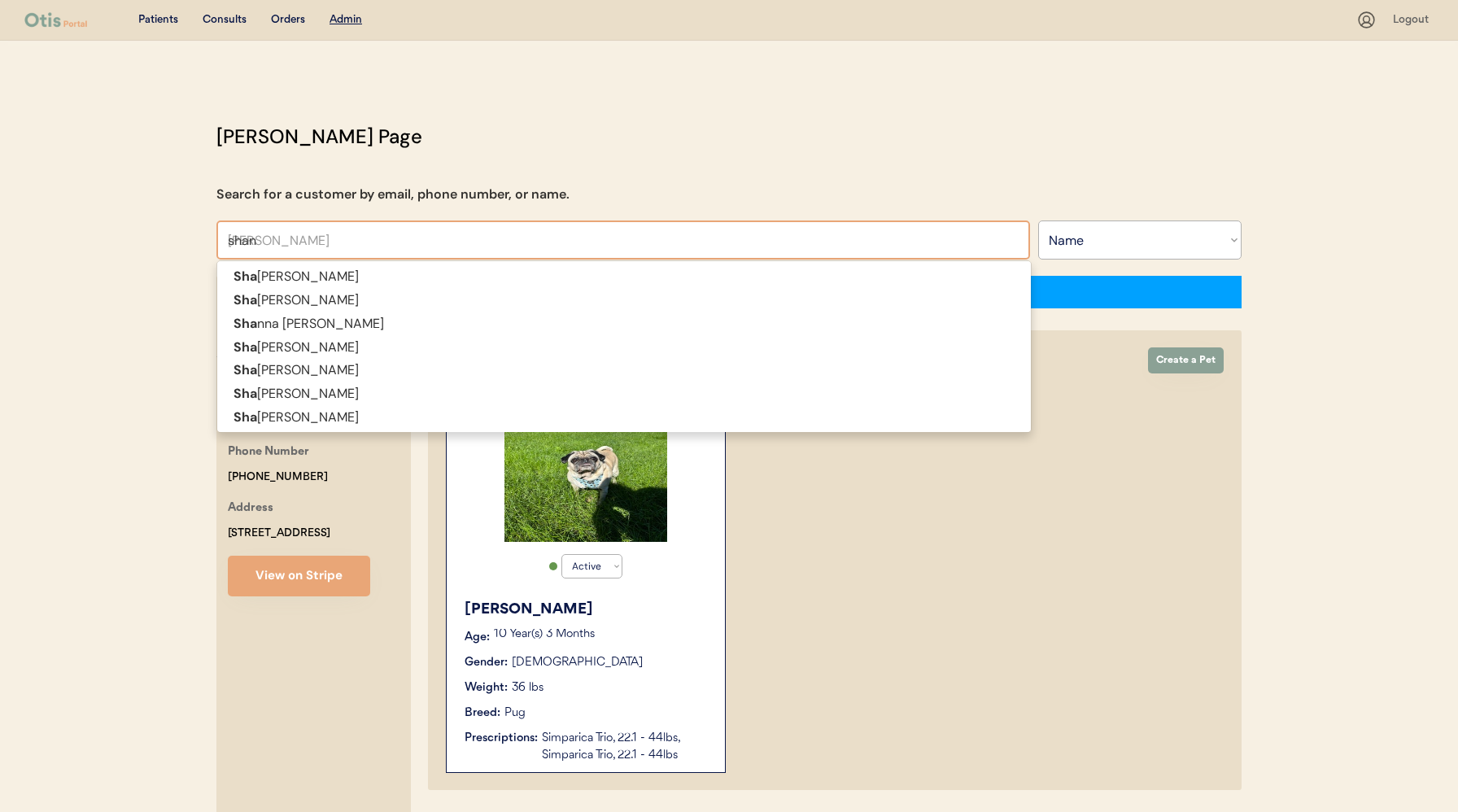
type input "shann"
type input "[PERSON_NAME]"
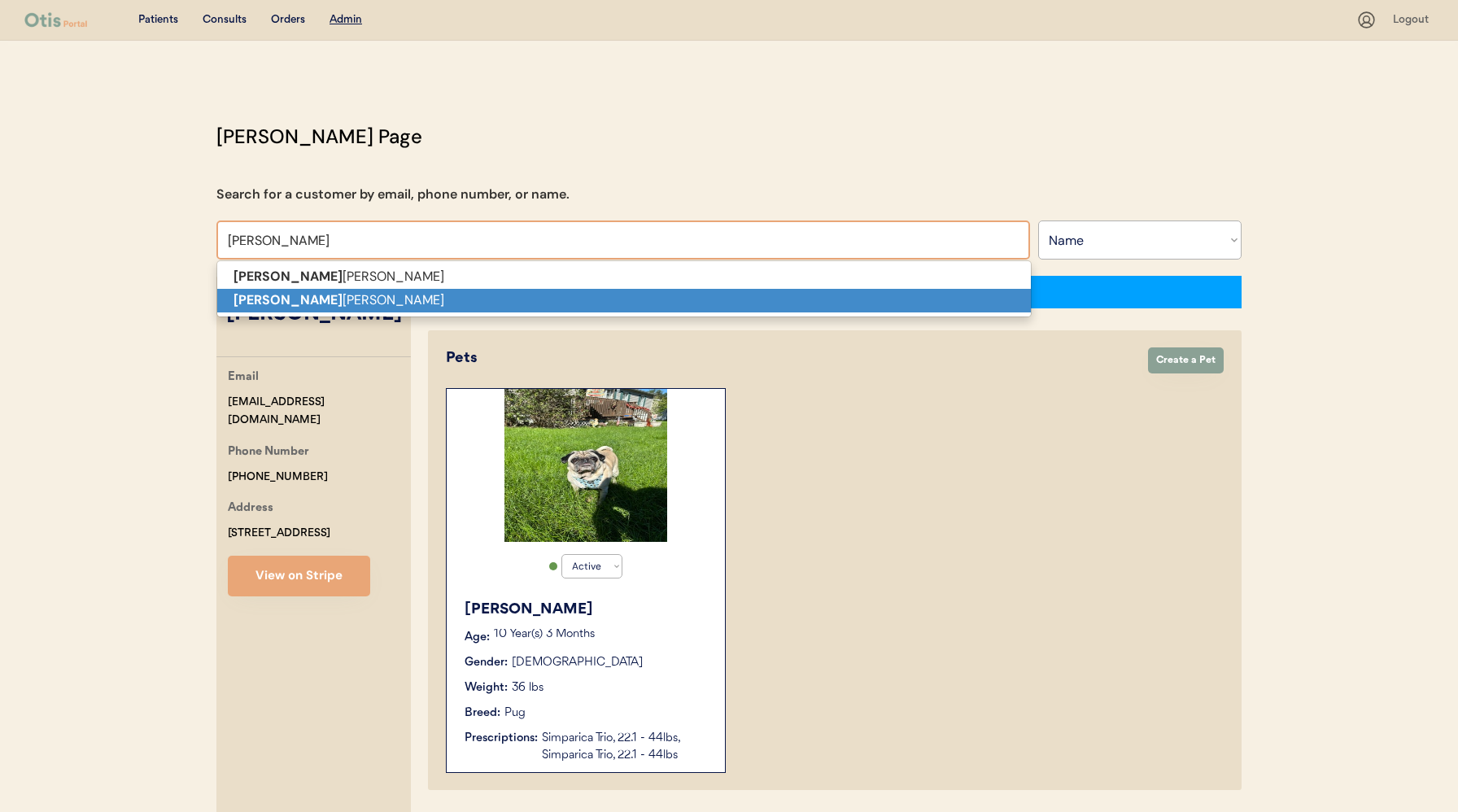
click at [295, 293] on p "[PERSON_NAME]" at bounding box center [623, 300] width 814 height 24
type input "[PERSON_NAME]"
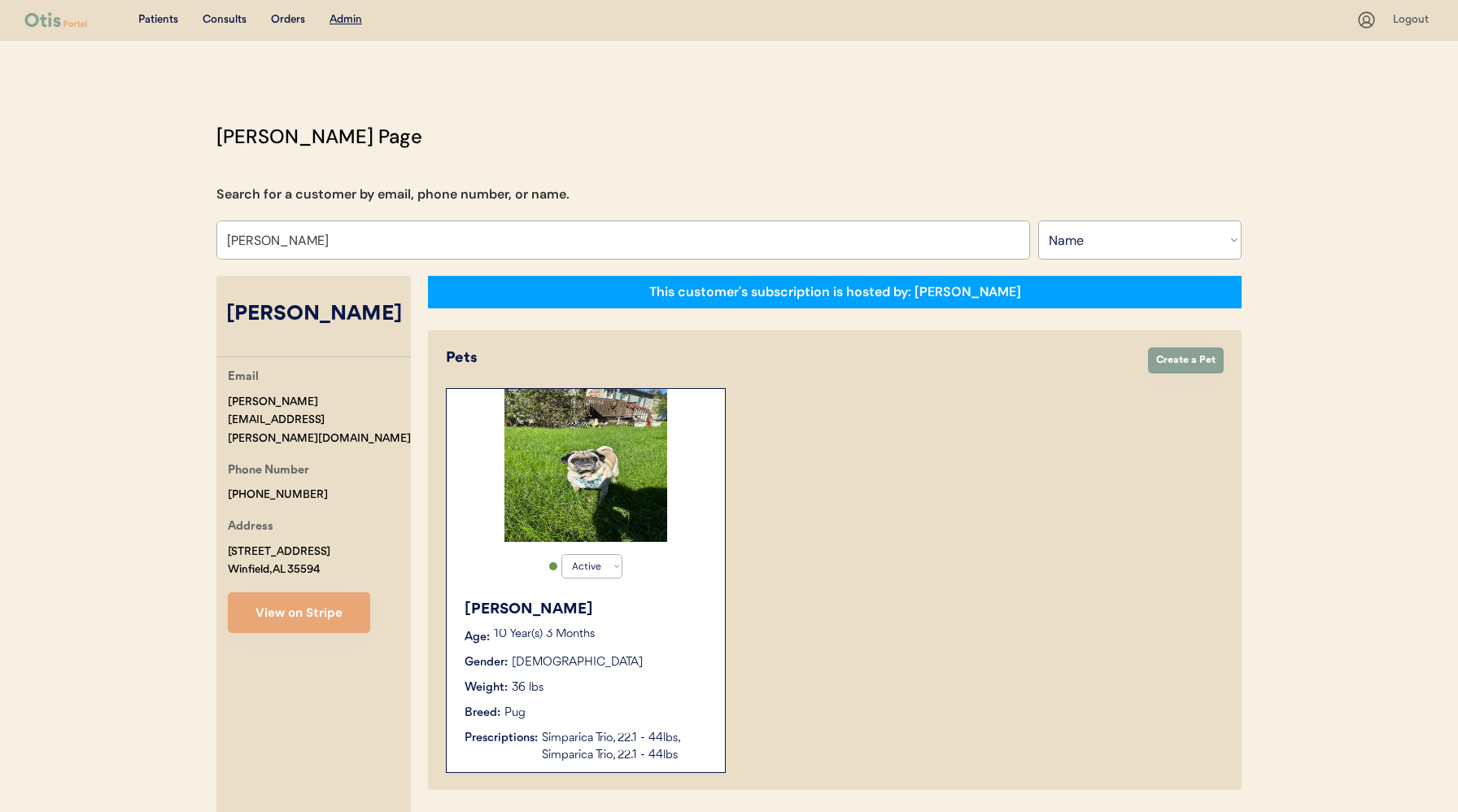
select select "true"
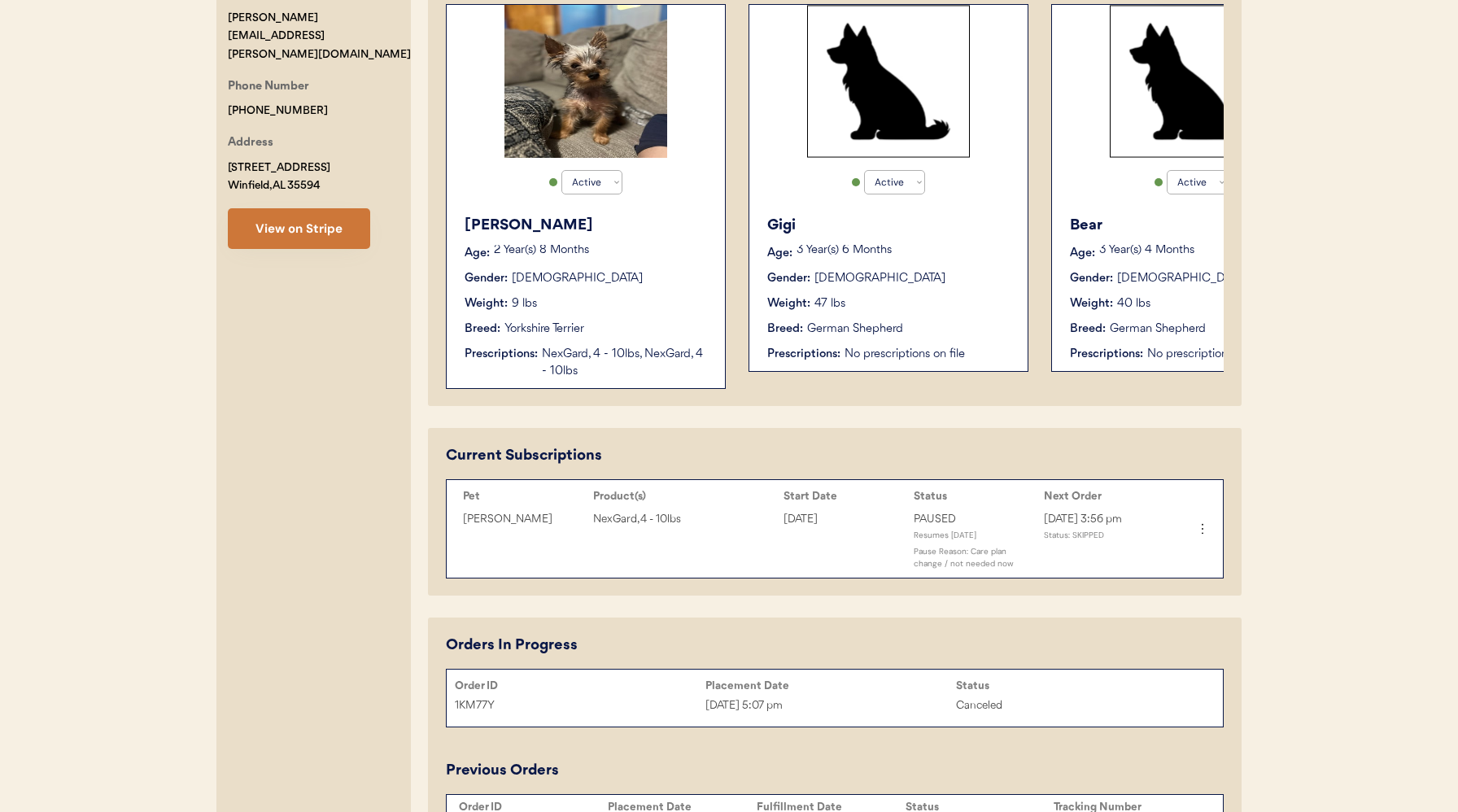
scroll to position [389, 0]
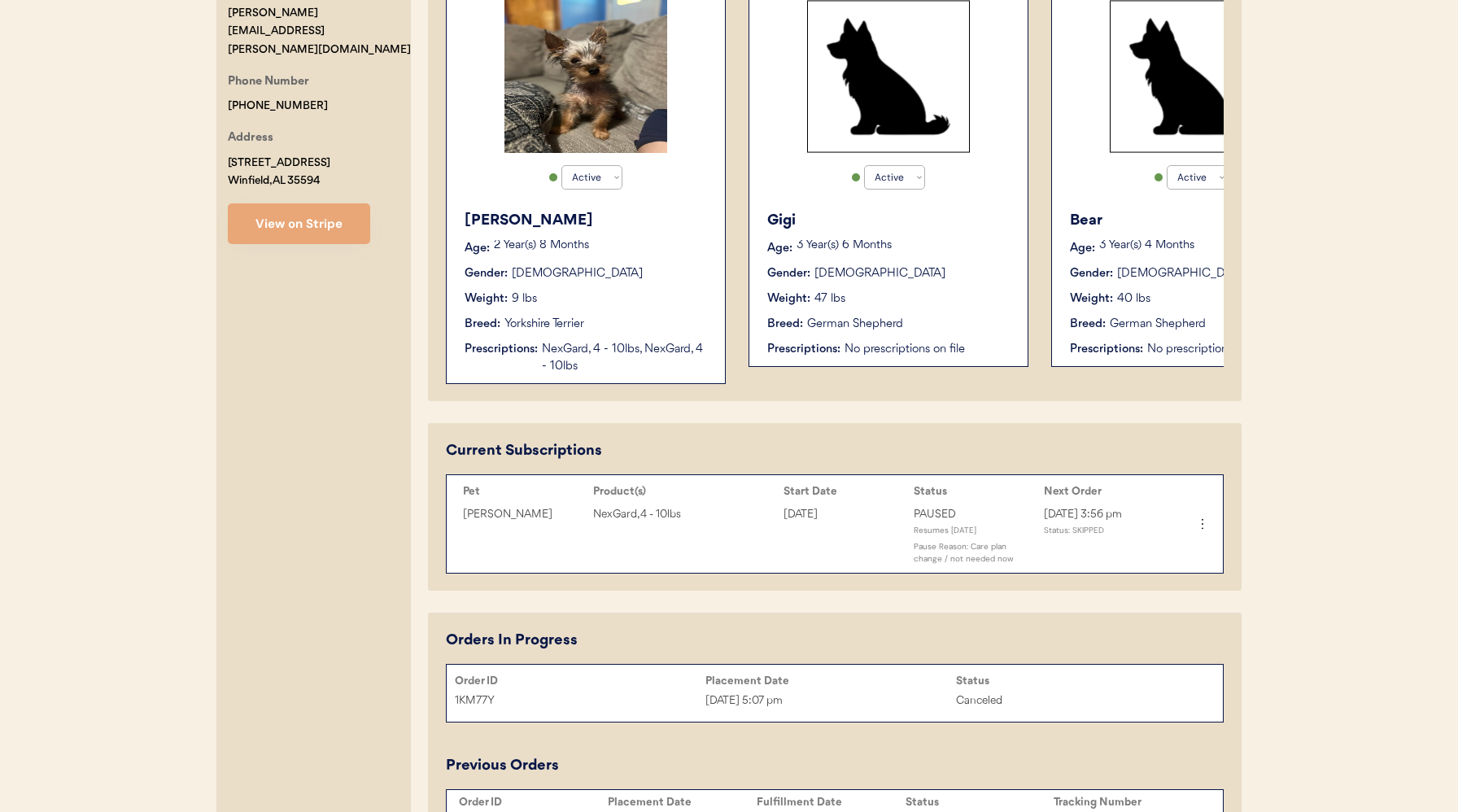
type input "[PERSON_NAME]"
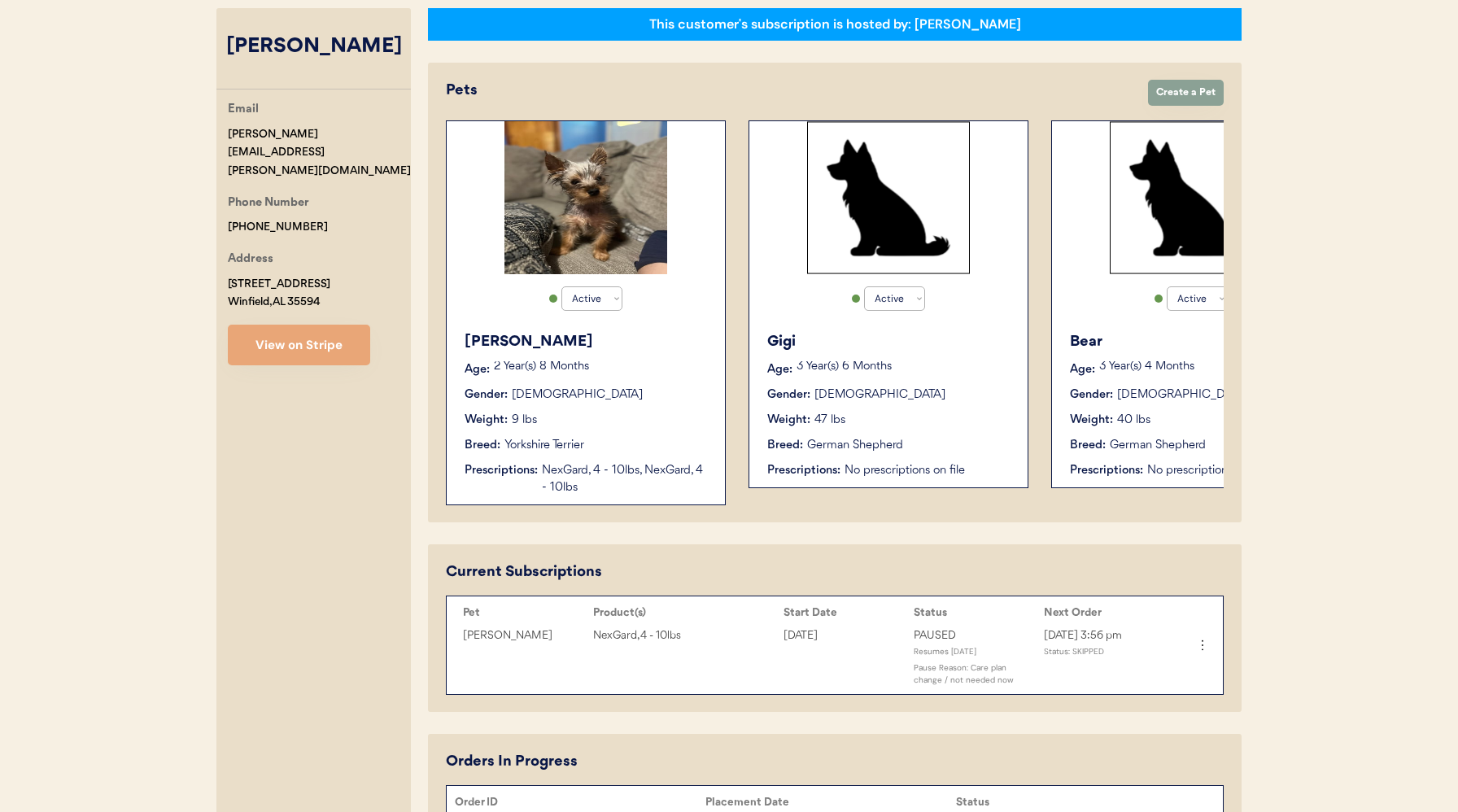
scroll to position [267, 0]
